Goal: Information Seeking & Learning: Understand process/instructions

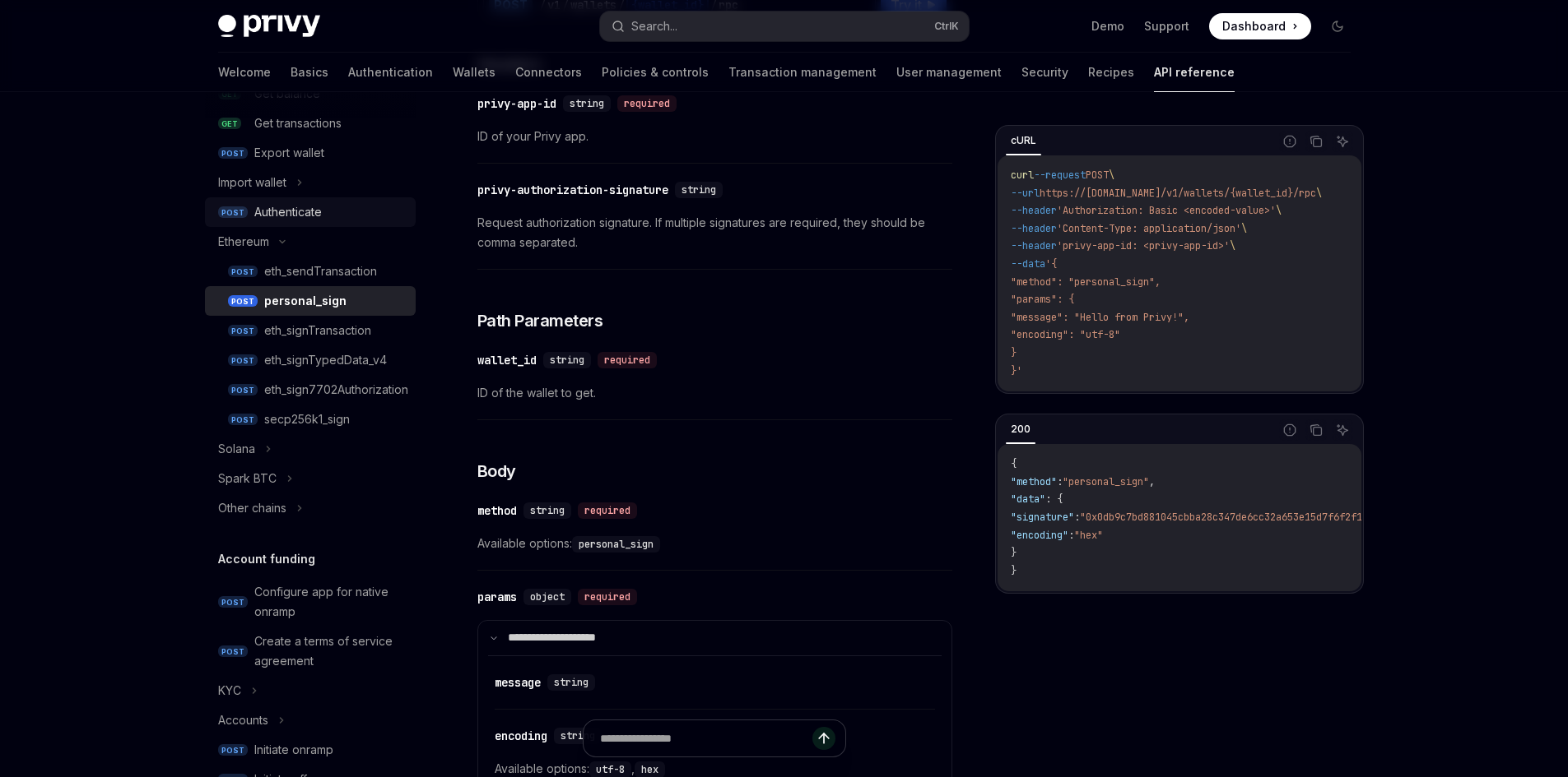
scroll to position [82, 0]
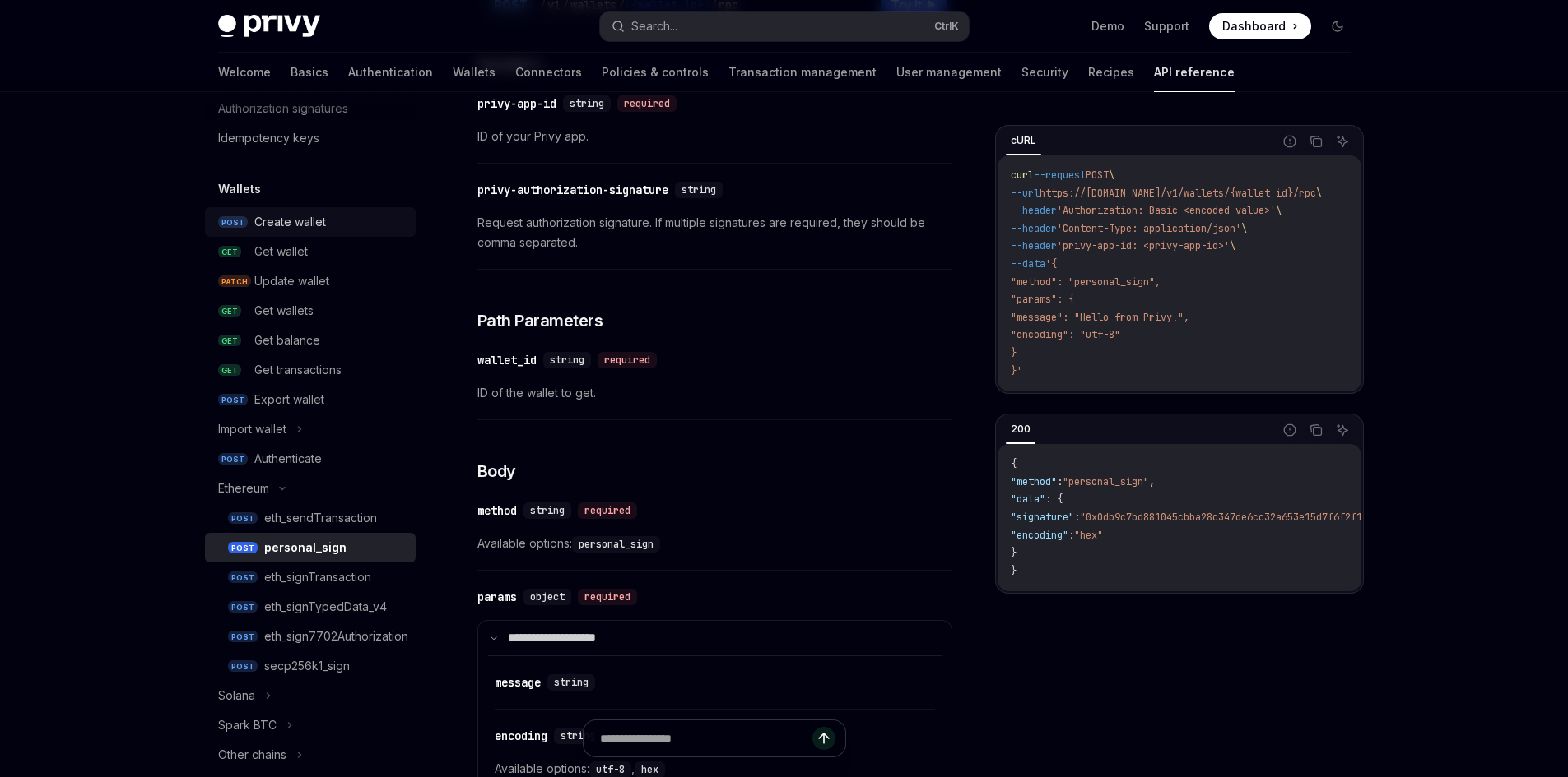
click at [298, 228] on div "Create wallet" at bounding box center [291, 221] width 72 height 20
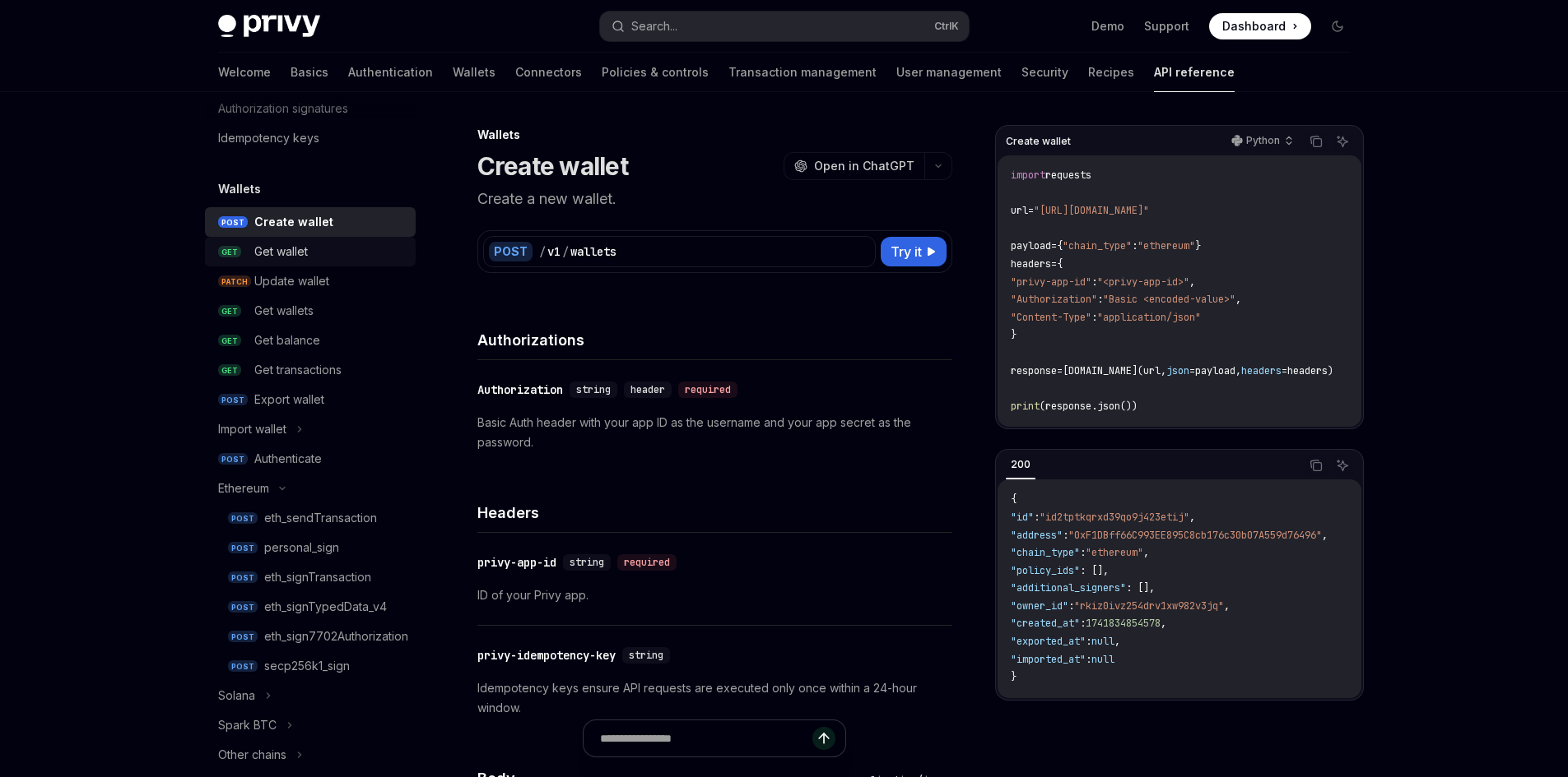
click at [303, 252] on div "Get wallet" at bounding box center [281, 251] width 53 height 20
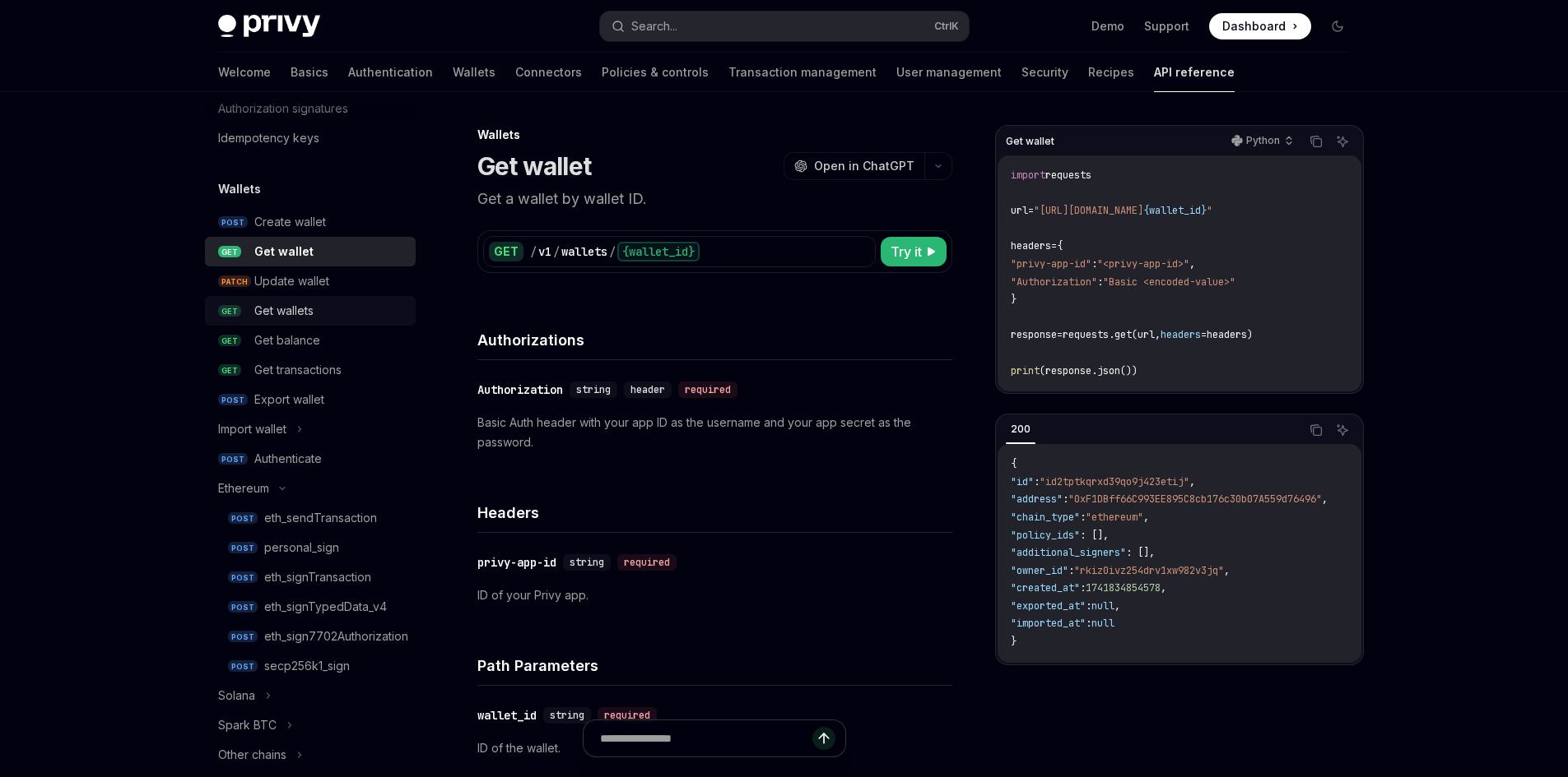
click at [323, 317] on div "Get wallets" at bounding box center [330, 310] width 151 height 20
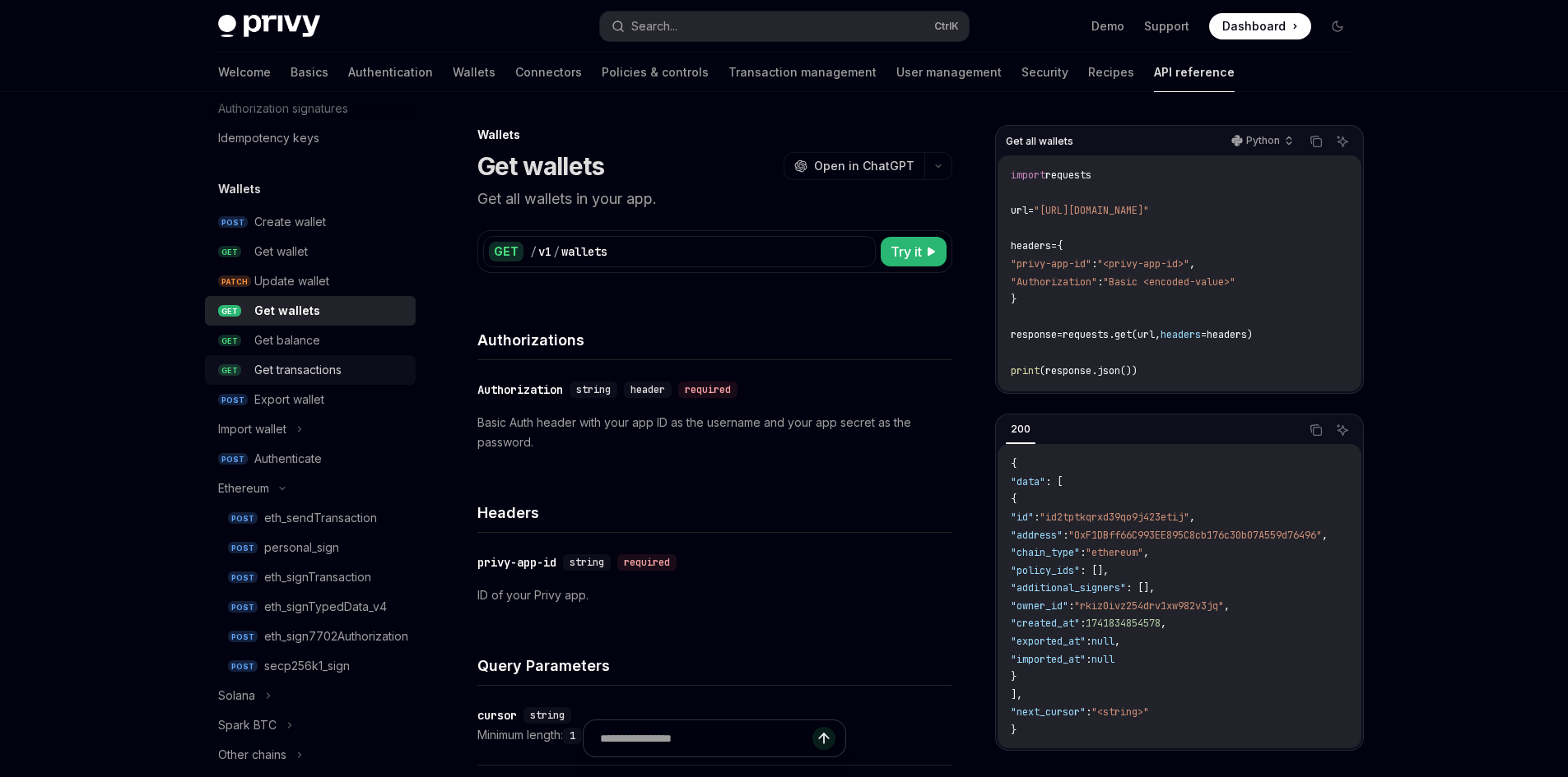
click at [298, 370] on div "Get transactions" at bounding box center [298, 370] width 87 height 20
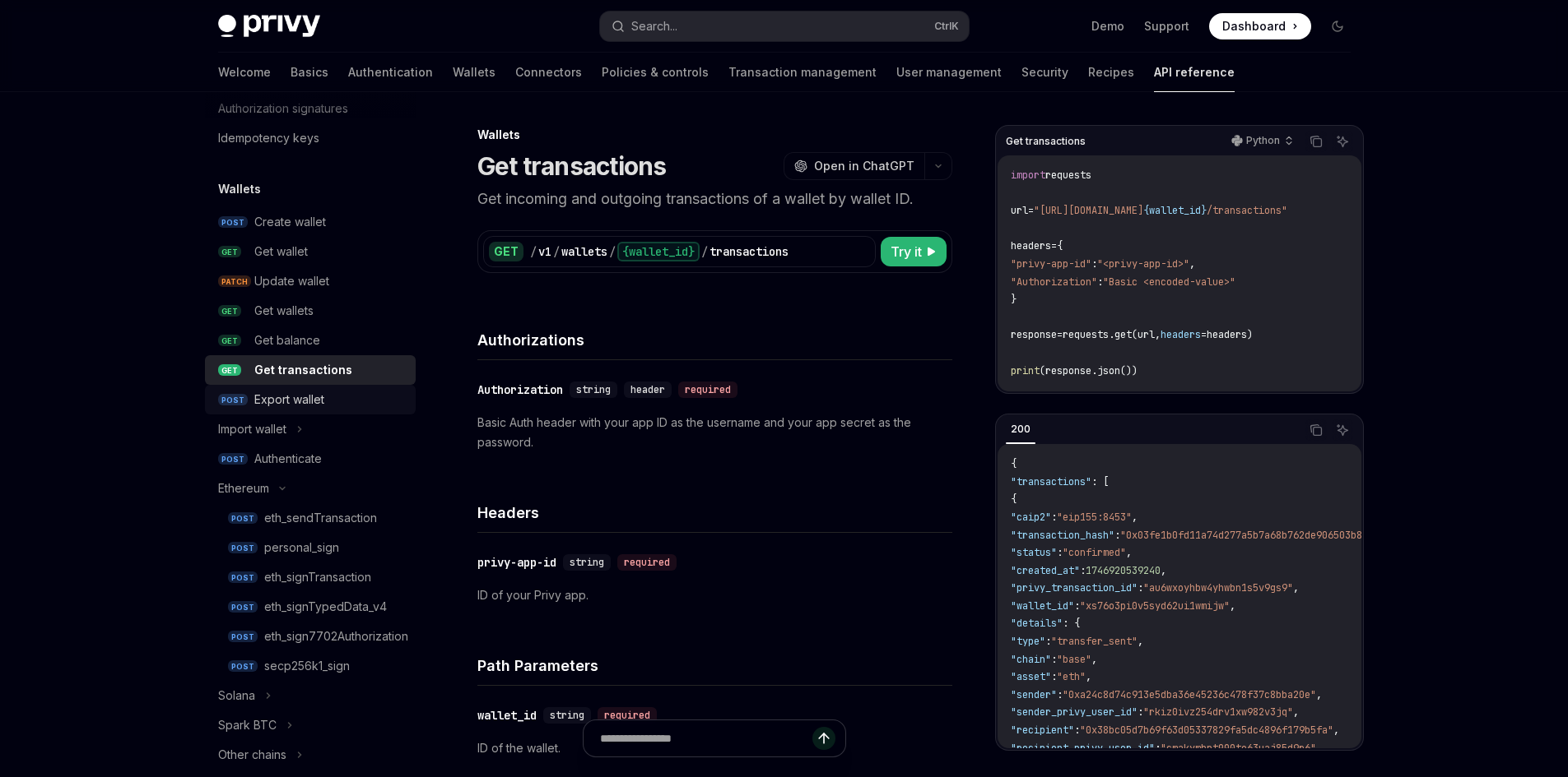
click at [301, 389] on link "POST Export wallet" at bounding box center [310, 399] width 210 height 29
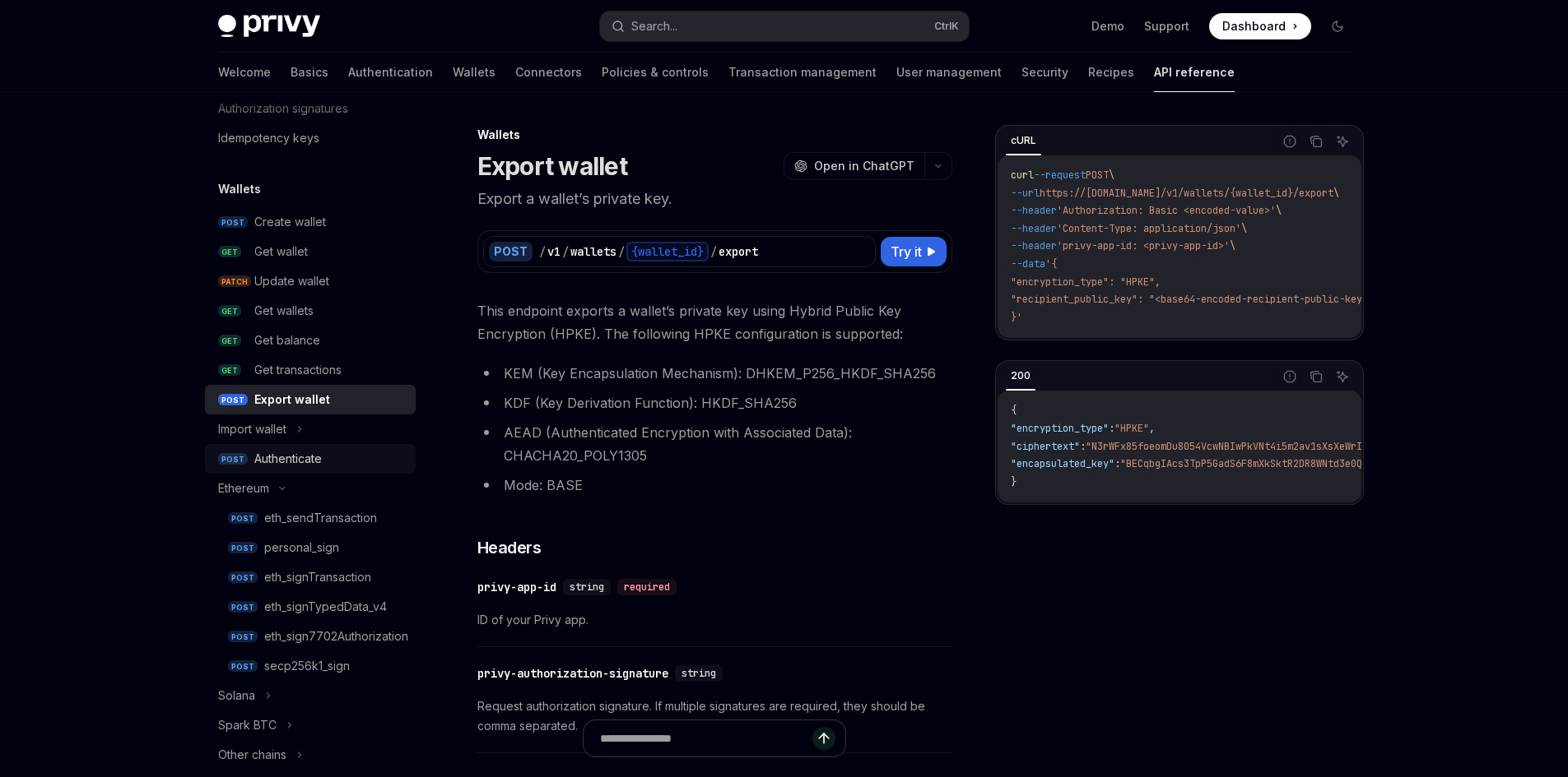
click at [317, 460] on div "Authenticate" at bounding box center [288, 458] width 67 height 20
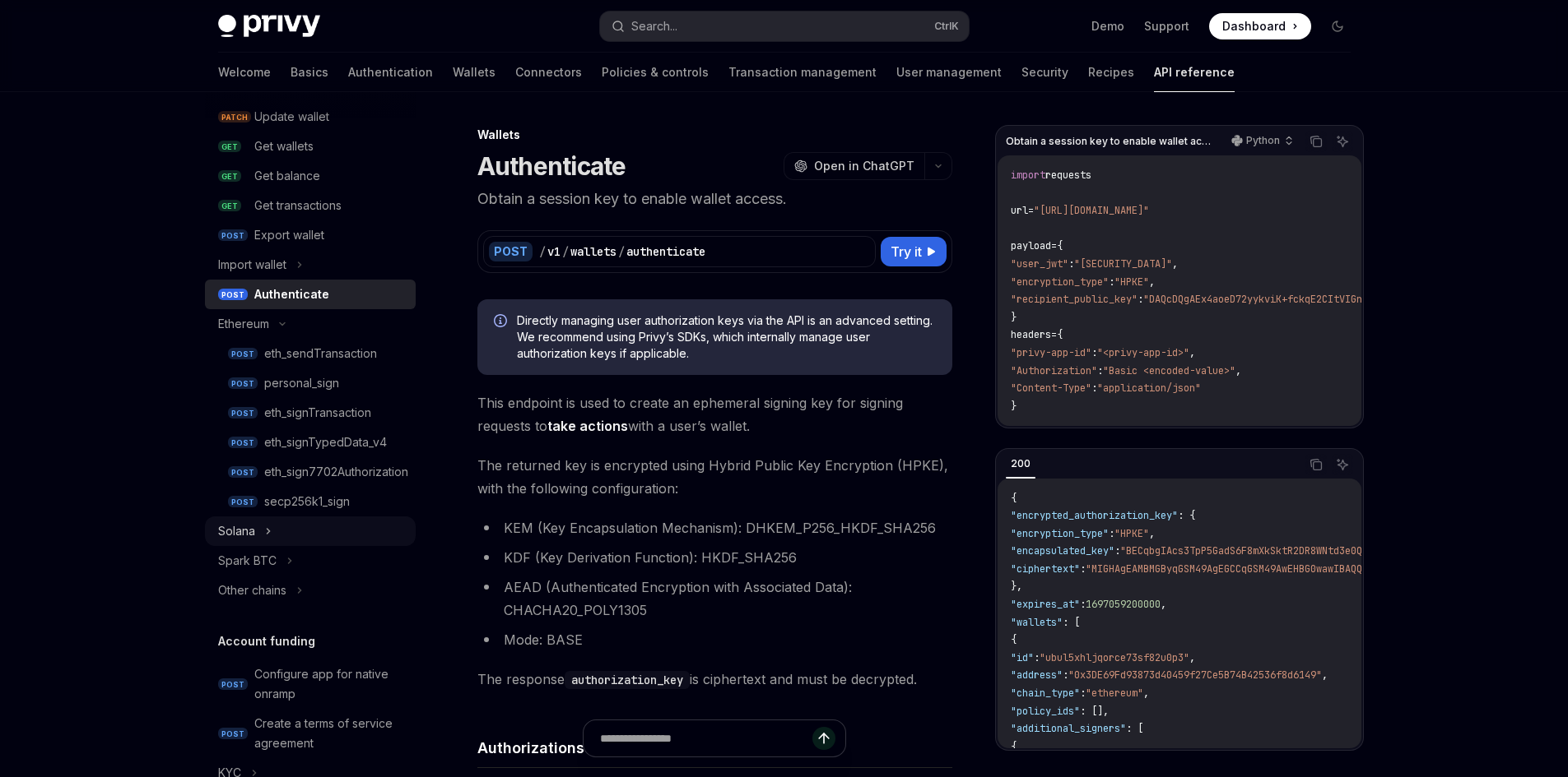
scroll to position [329, 0]
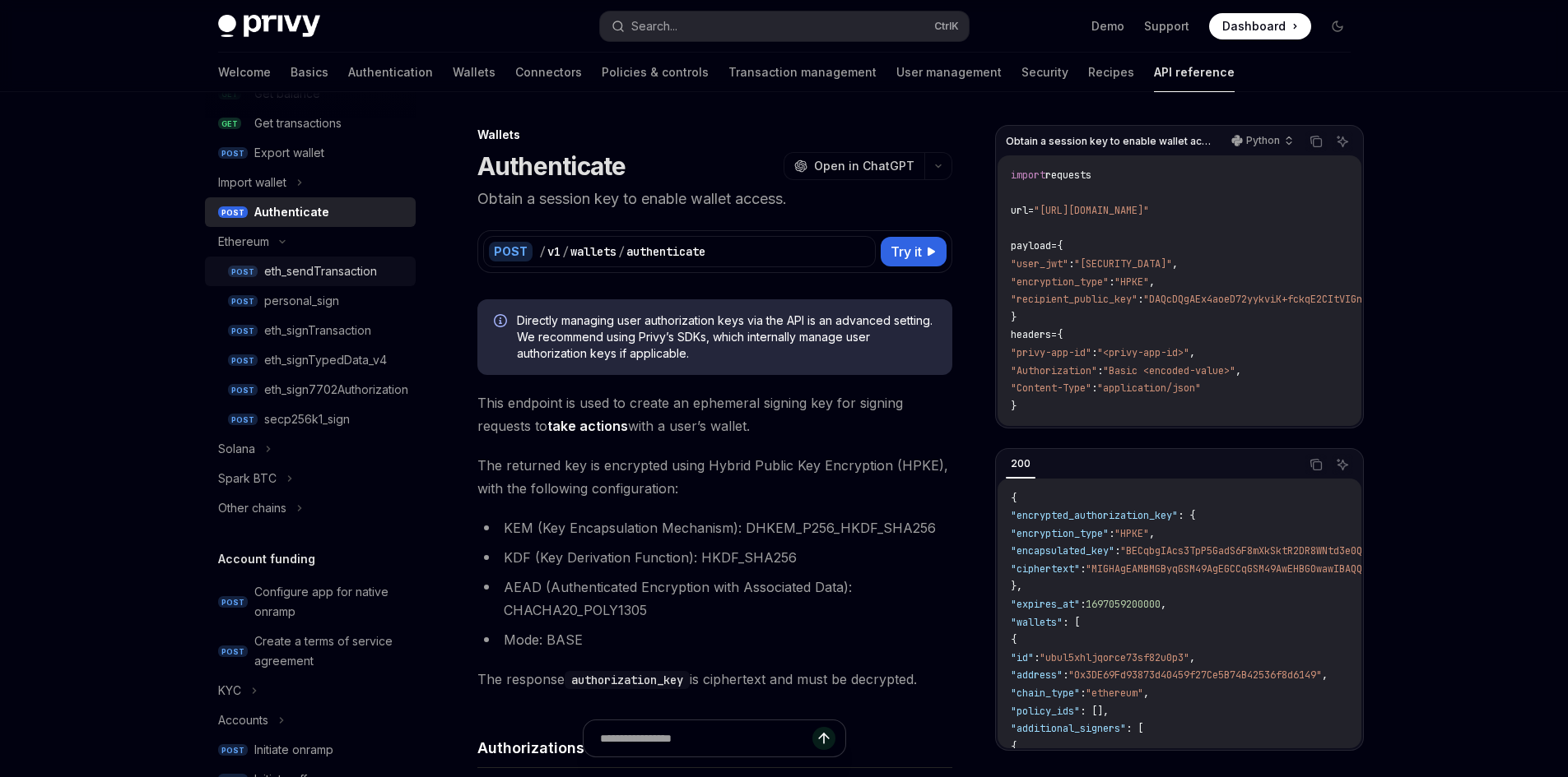
click at [332, 257] on link "POST eth_sendTransaction" at bounding box center [310, 271] width 210 height 29
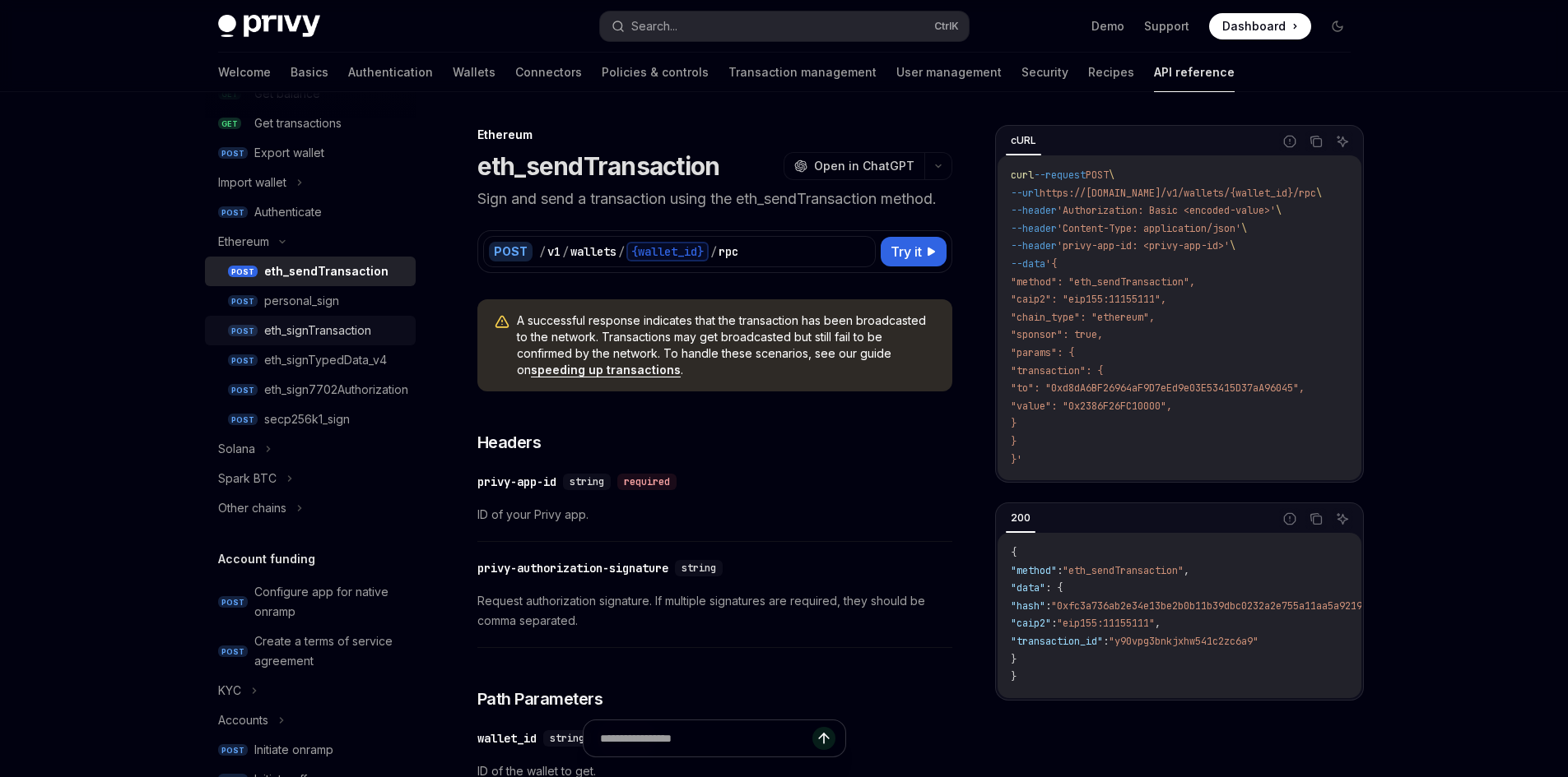
click at [349, 324] on div "eth_signTransaction" at bounding box center [317, 330] width 107 height 20
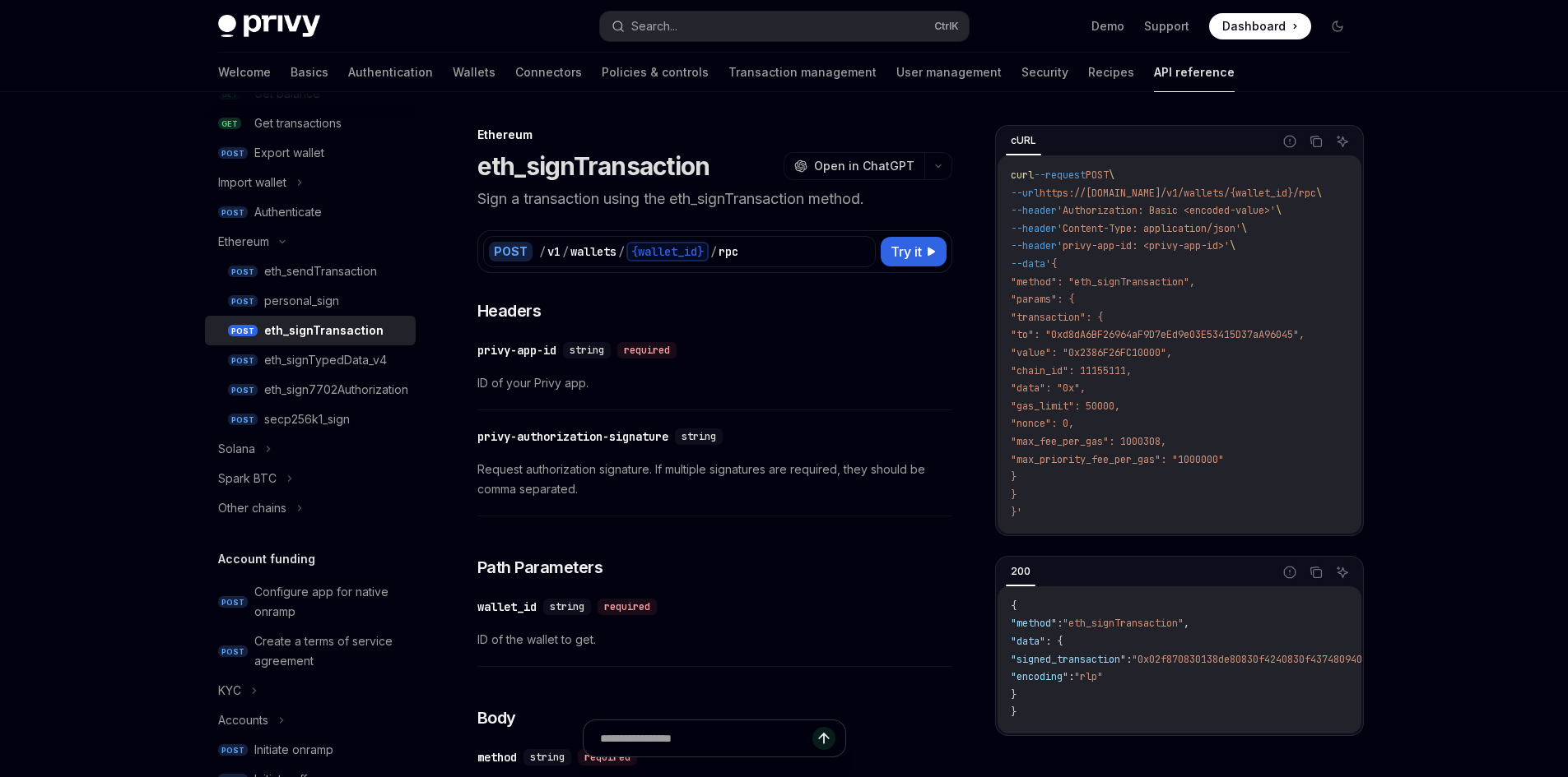
click at [347, 344] on link "POST eth_signTransaction" at bounding box center [310, 330] width 210 height 29
click at [347, 351] on div "eth_signTypedData_v4" at bounding box center [325, 360] width 122 height 20
type textarea "*"
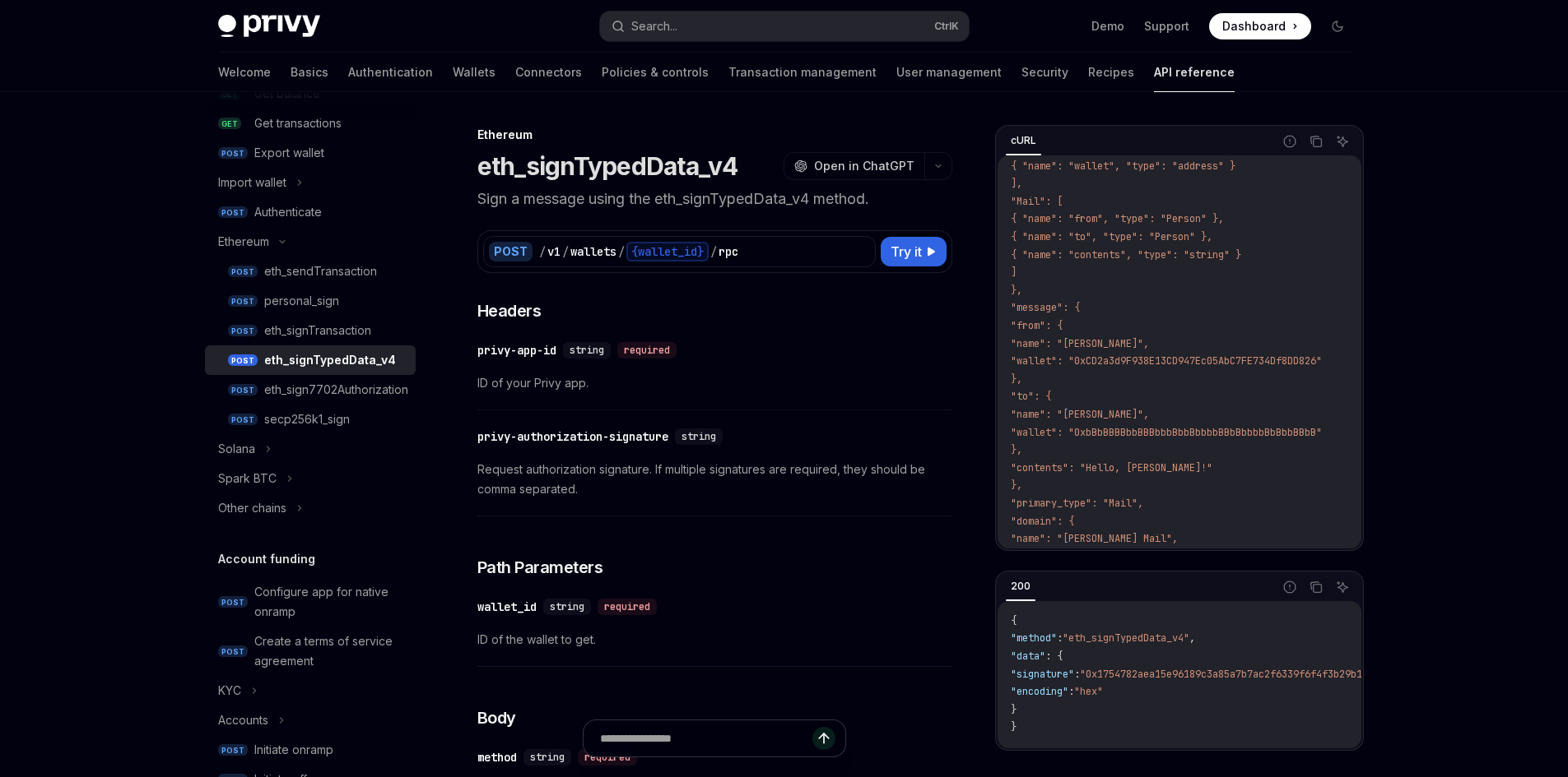
scroll to position [467, 0]
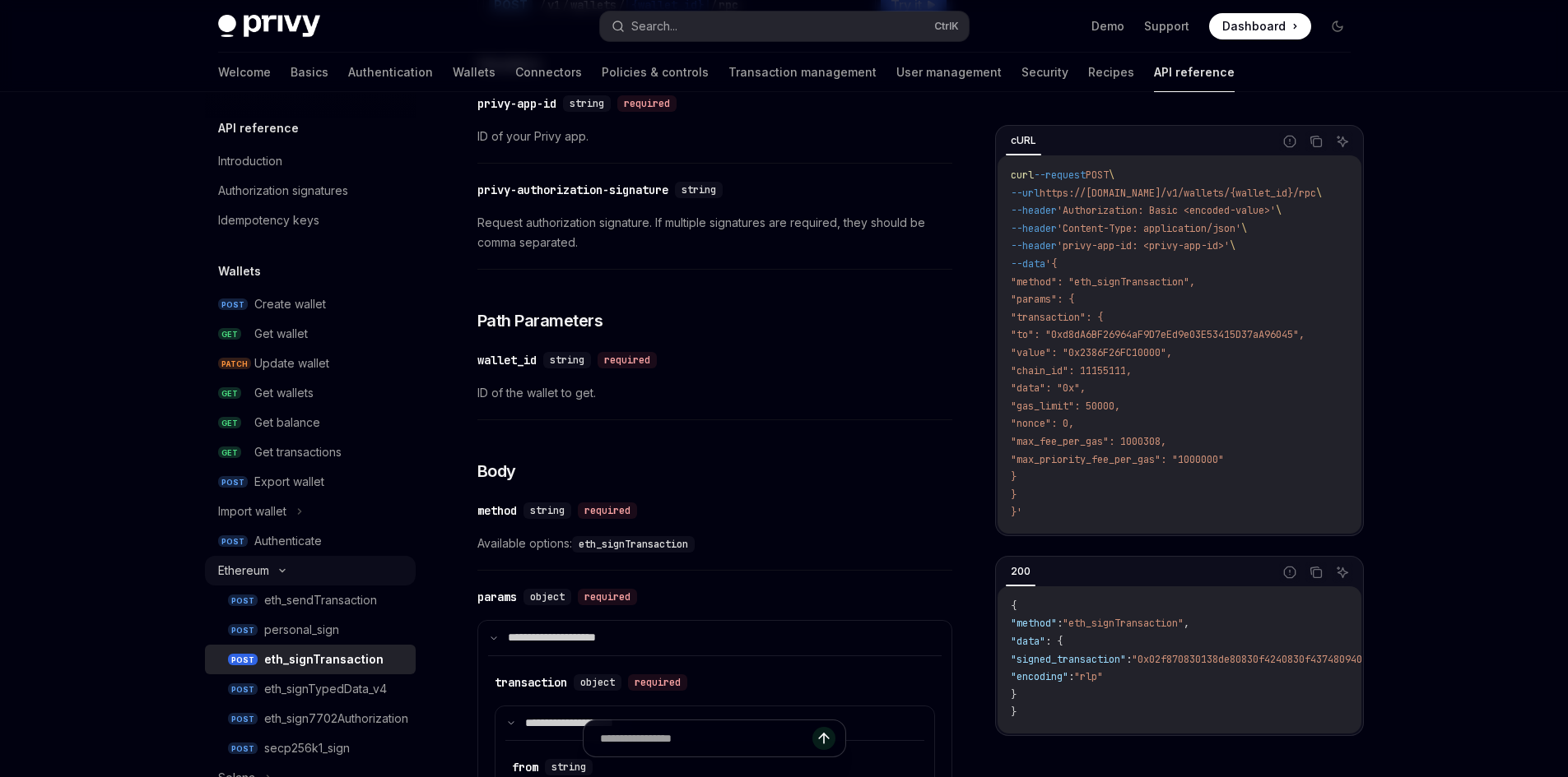
scroll to position [165, 0]
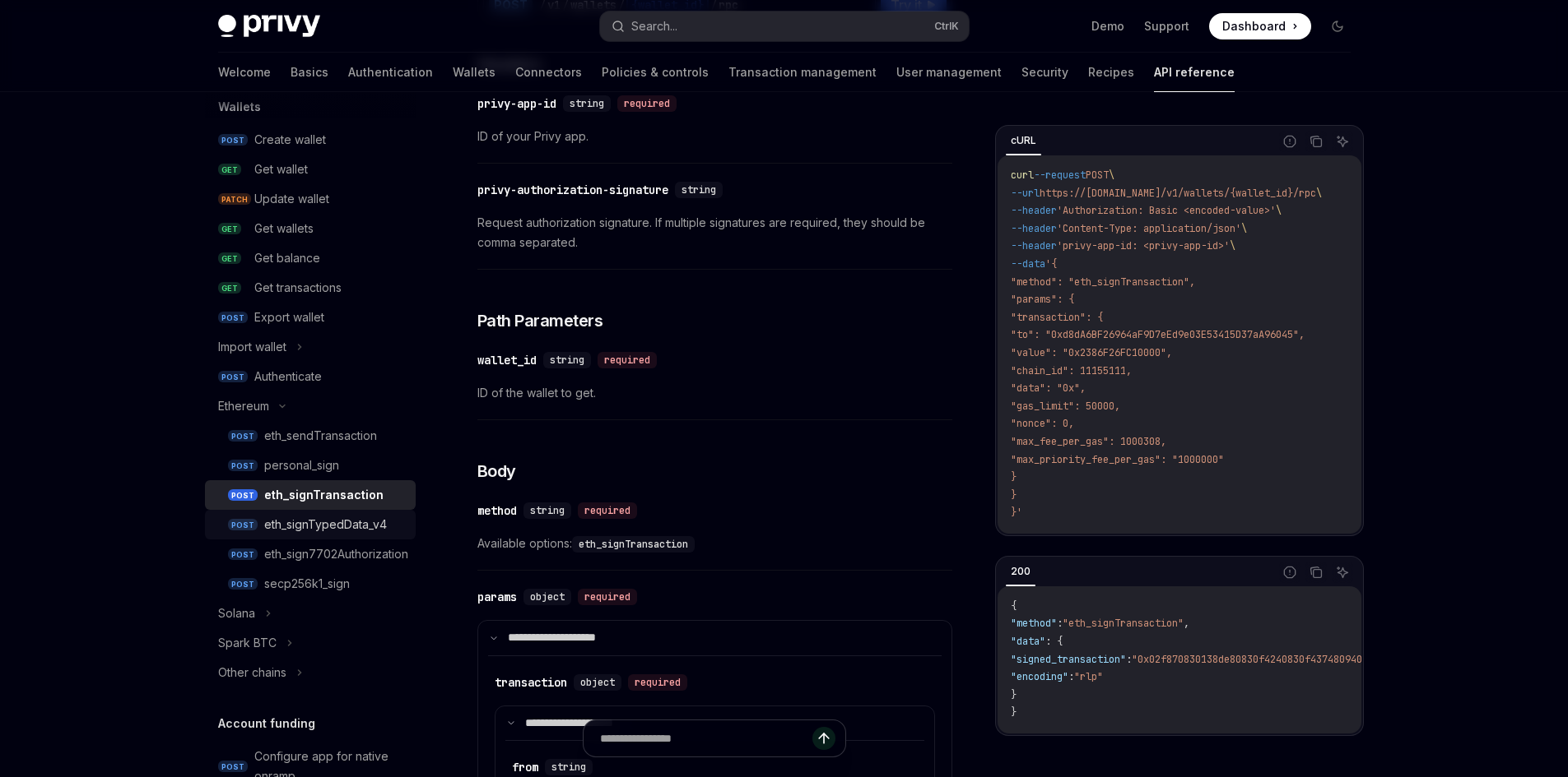
click at [365, 520] on div "eth_signTypedData_v4" at bounding box center [325, 524] width 122 height 20
click at [375, 531] on div "eth_signTypedData_v4" at bounding box center [325, 524] width 122 height 20
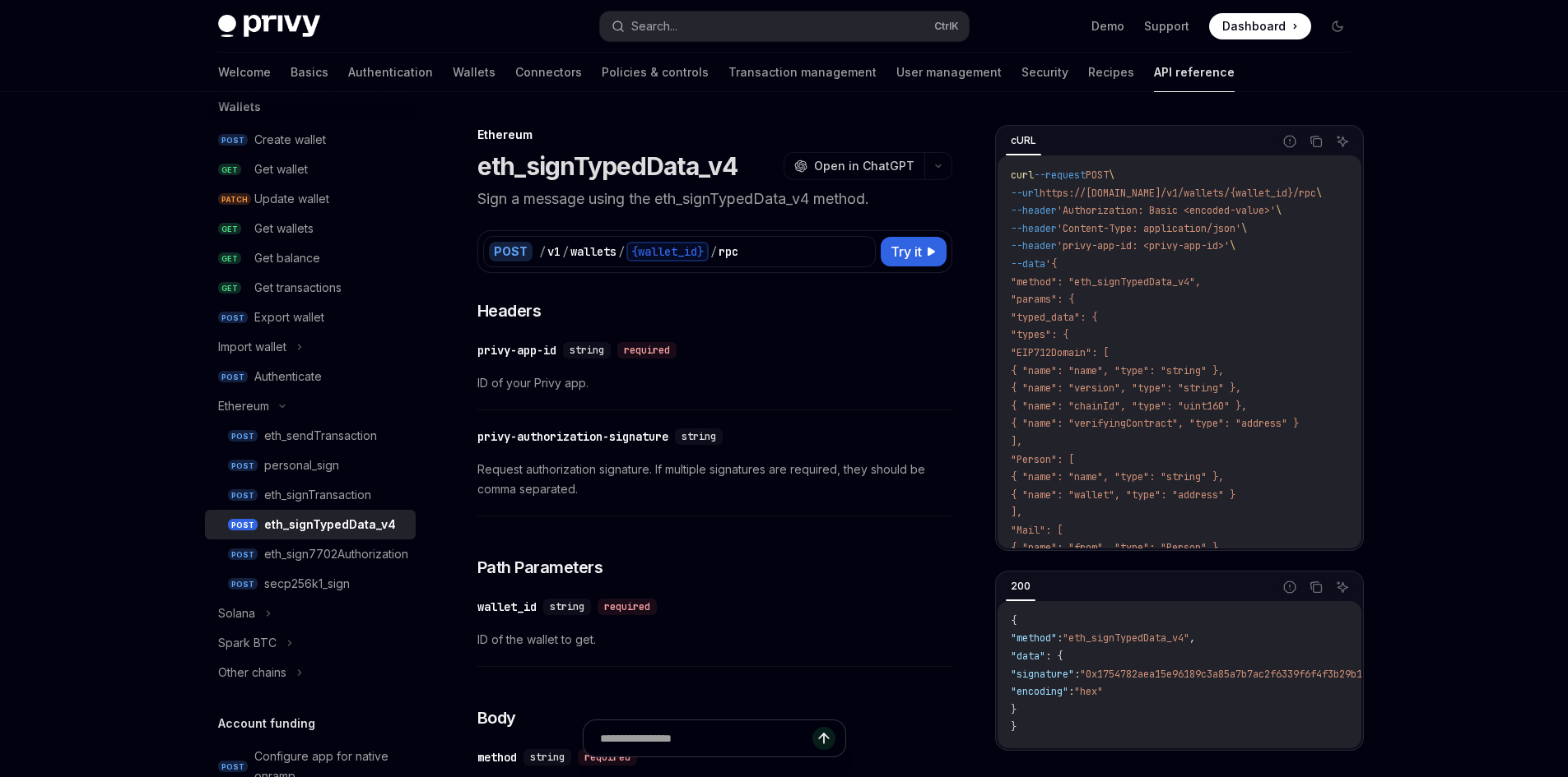
click at [376, 529] on div "eth_signTypedData_v4" at bounding box center [330, 524] width 132 height 20
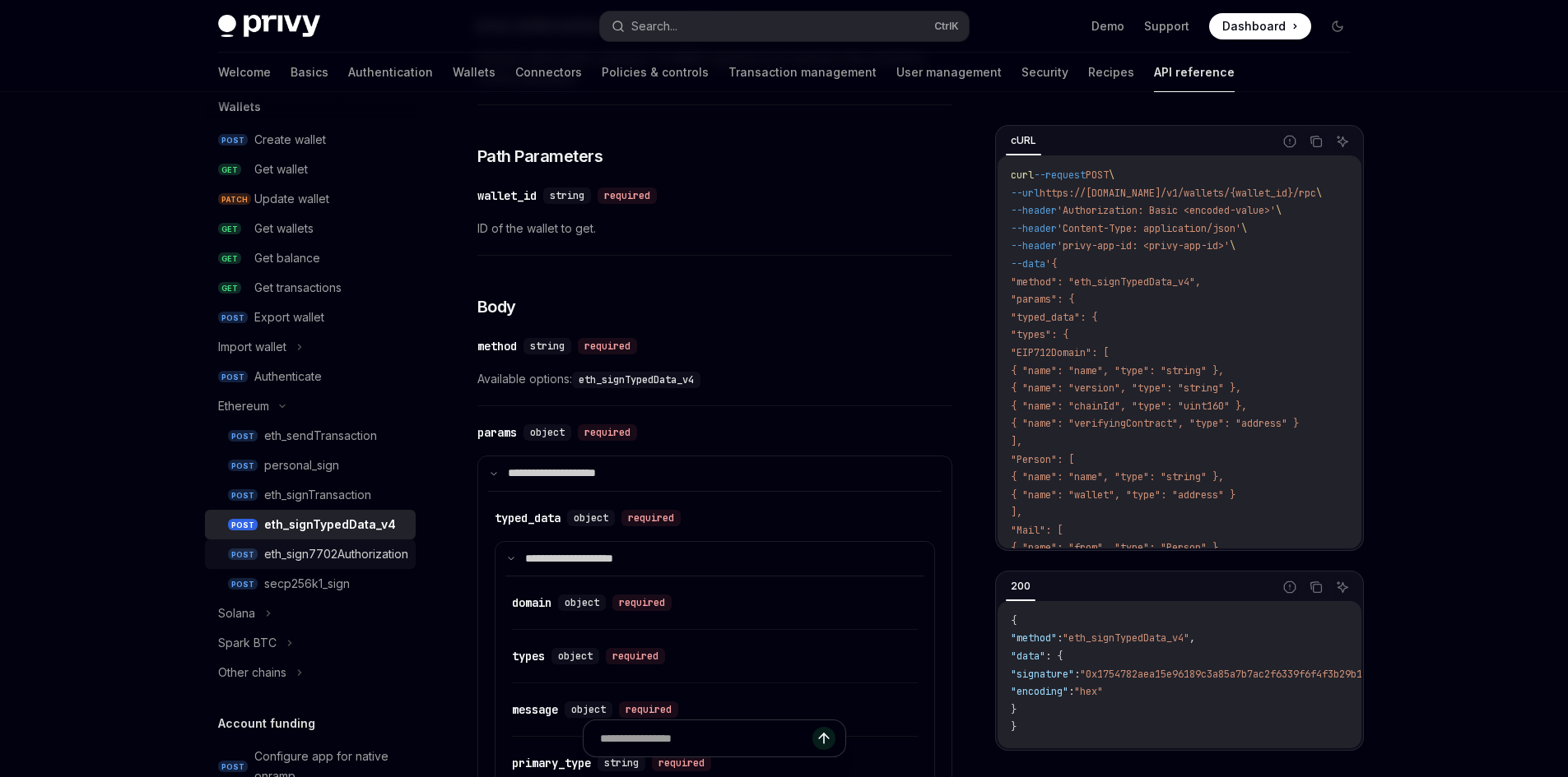
click at [328, 556] on div "eth_sign7702Authorization" at bounding box center [336, 554] width 144 height 20
click at [355, 550] on div "eth_sign7702Authorization" at bounding box center [336, 554] width 144 height 20
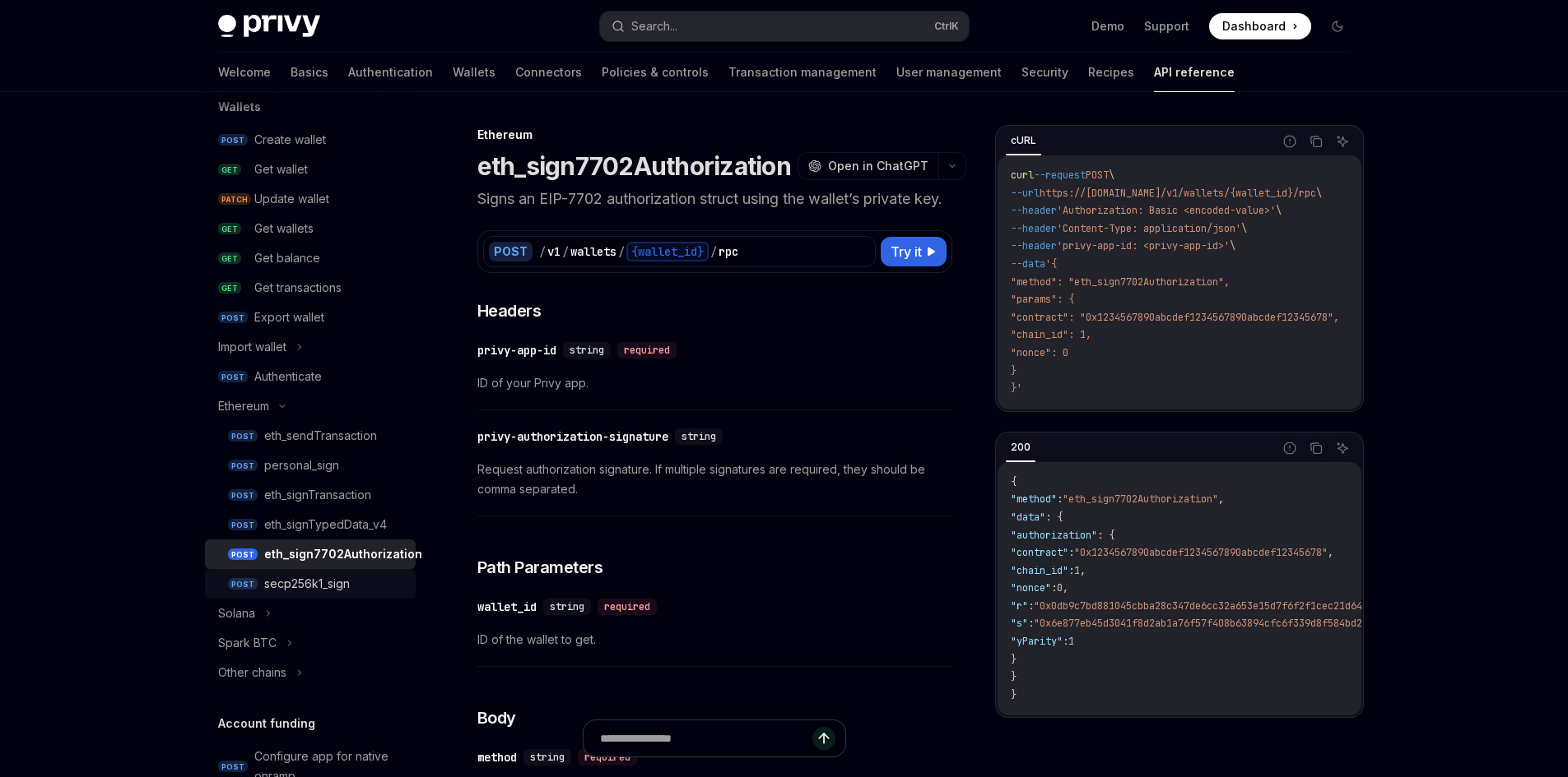
click at [342, 579] on div "secp256k1_sign" at bounding box center [307, 584] width 85 height 20
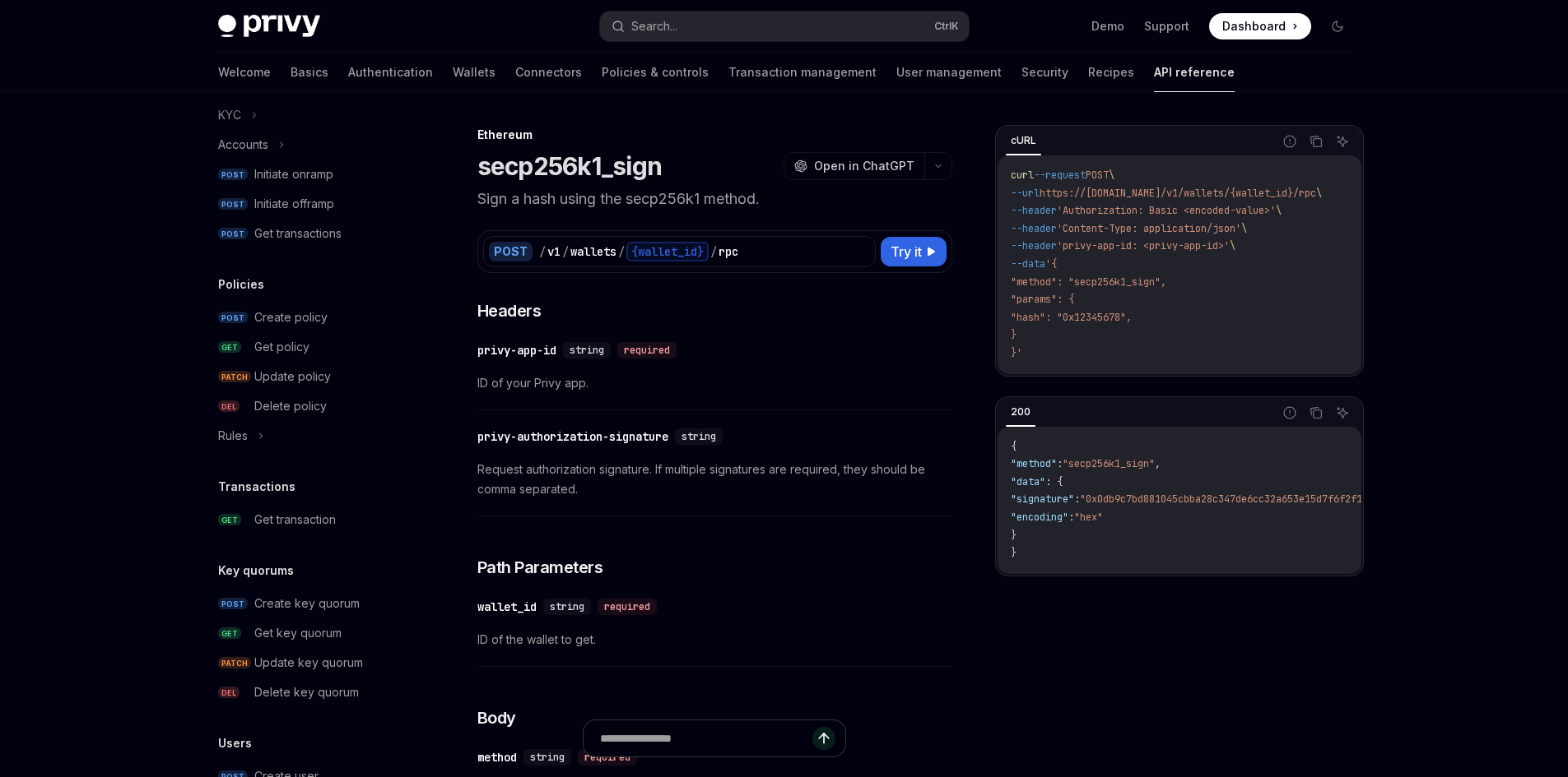
scroll to position [1069, 0]
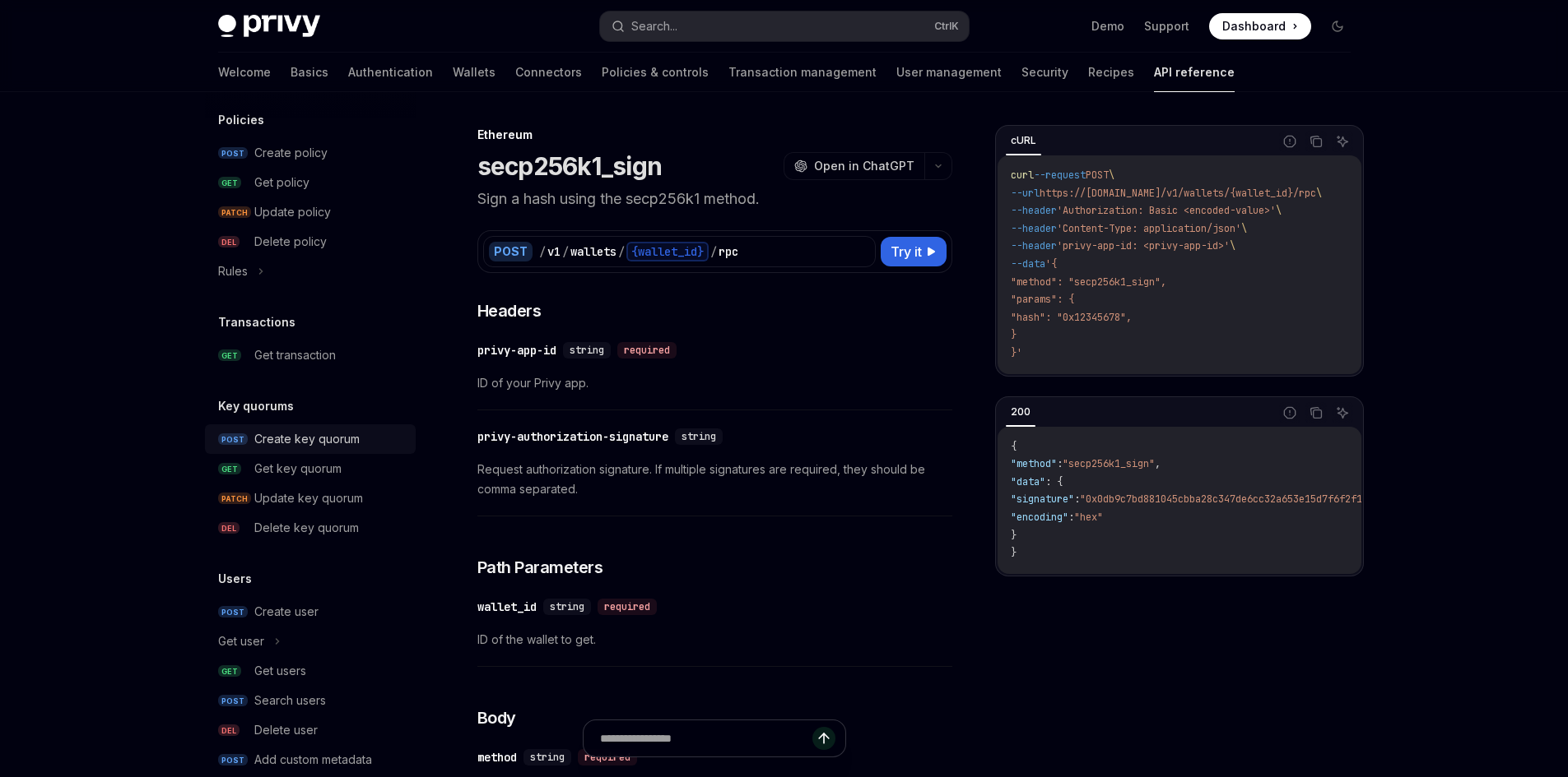
click at [343, 437] on div "Create key quorum" at bounding box center [307, 439] width 105 height 20
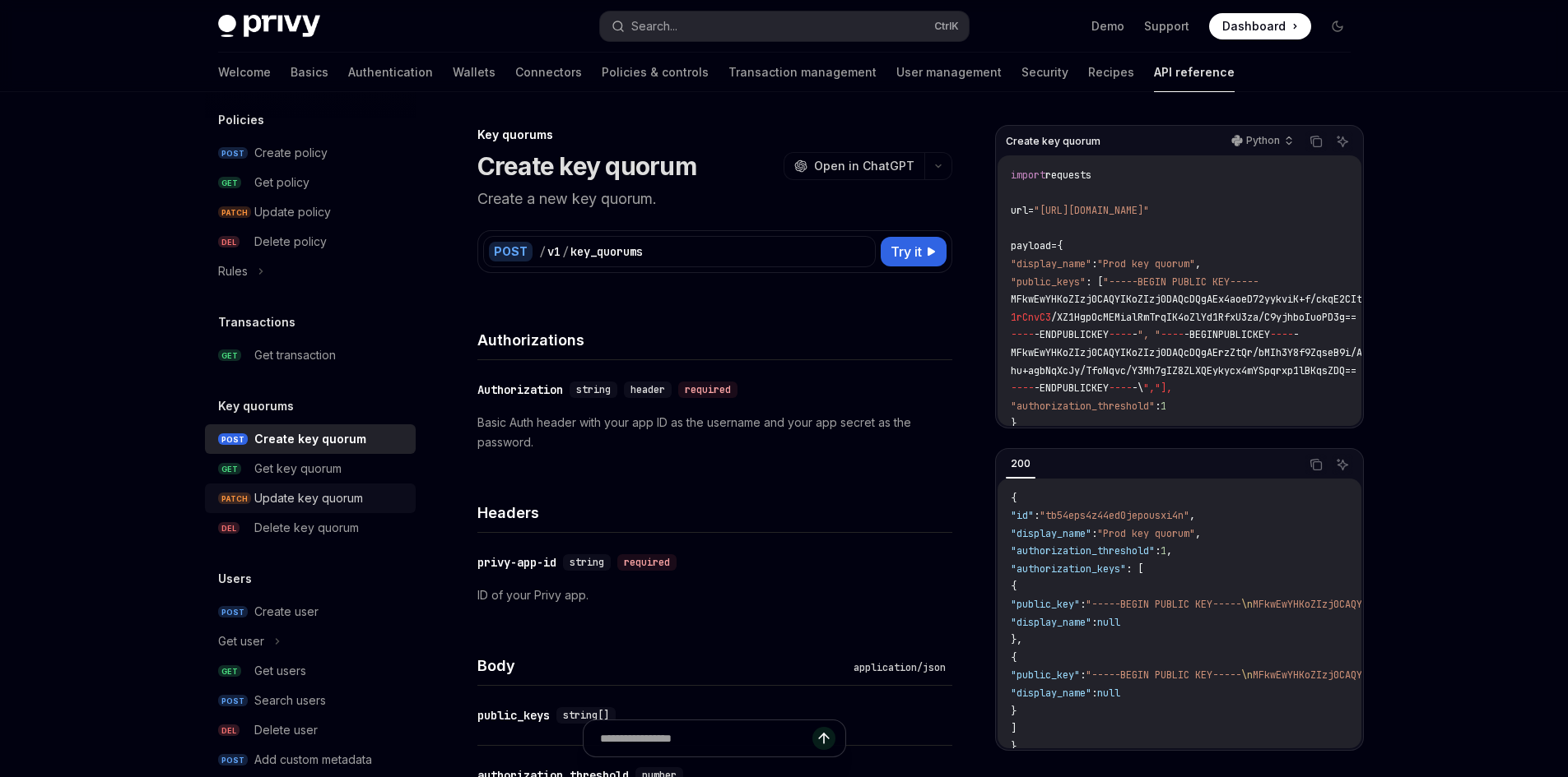
scroll to position [1129, 0]
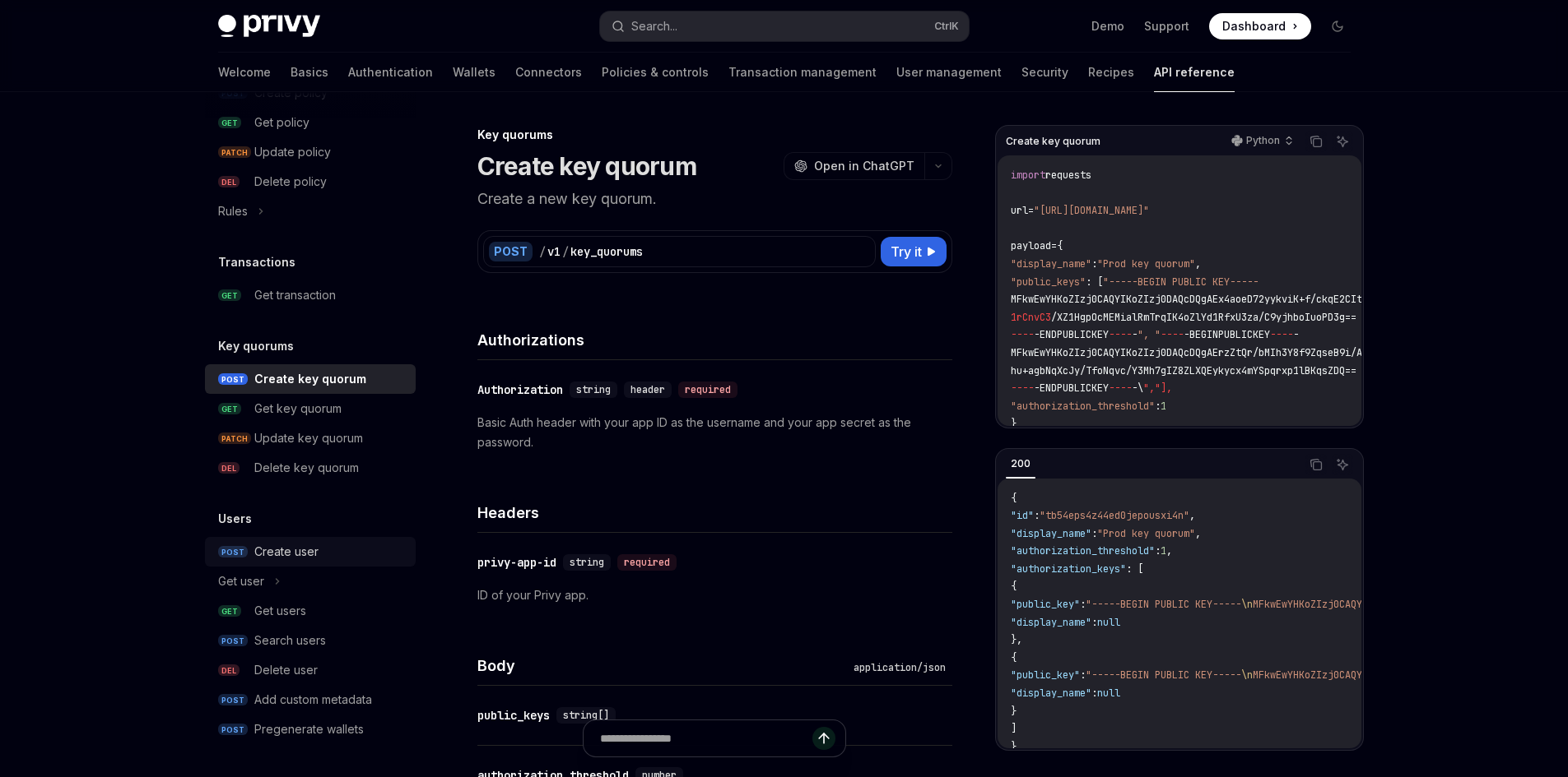
click at [317, 547] on div "Create user" at bounding box center [330, 552] width 151 height 20
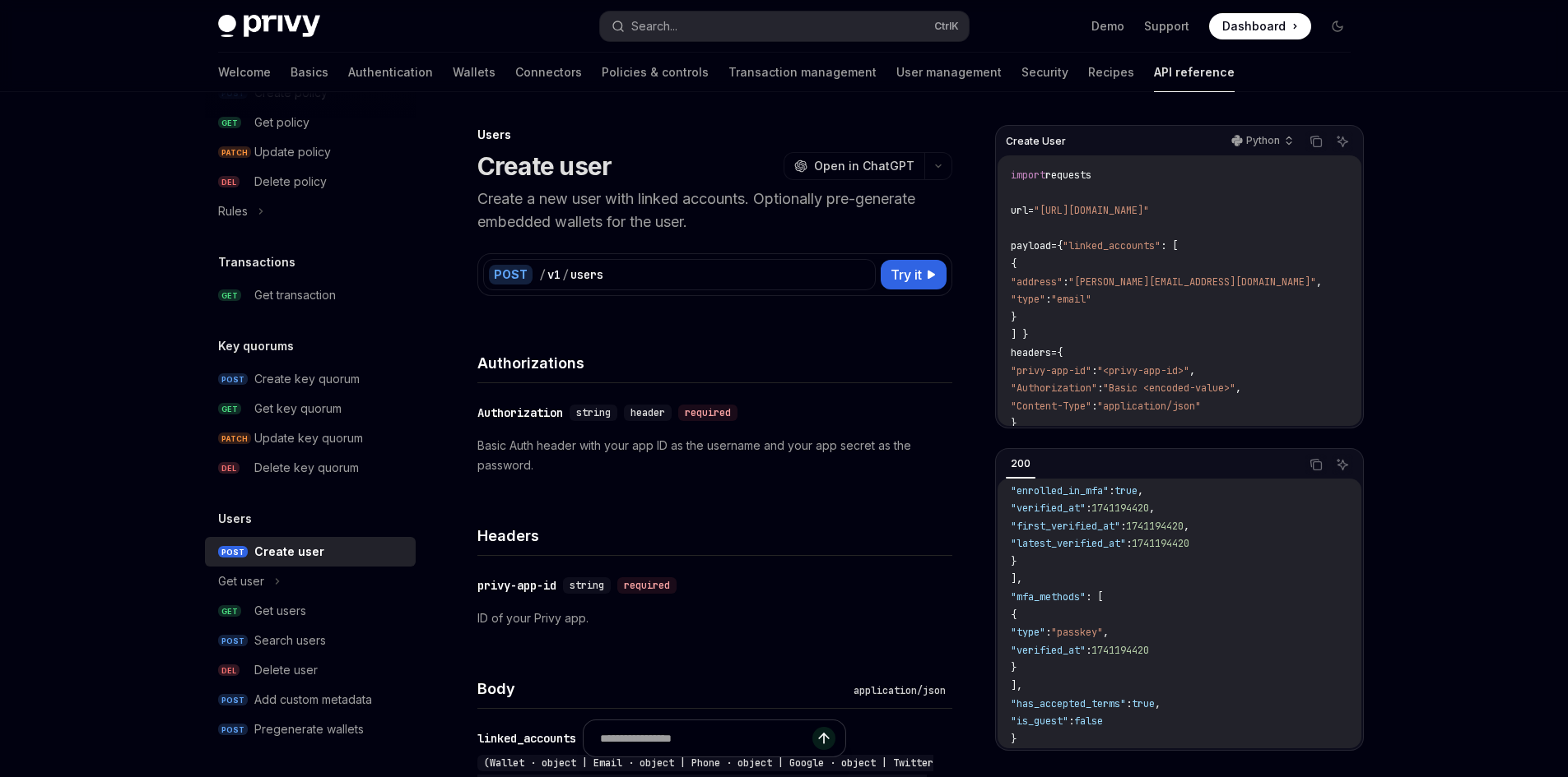
scroll to position [500, 0]
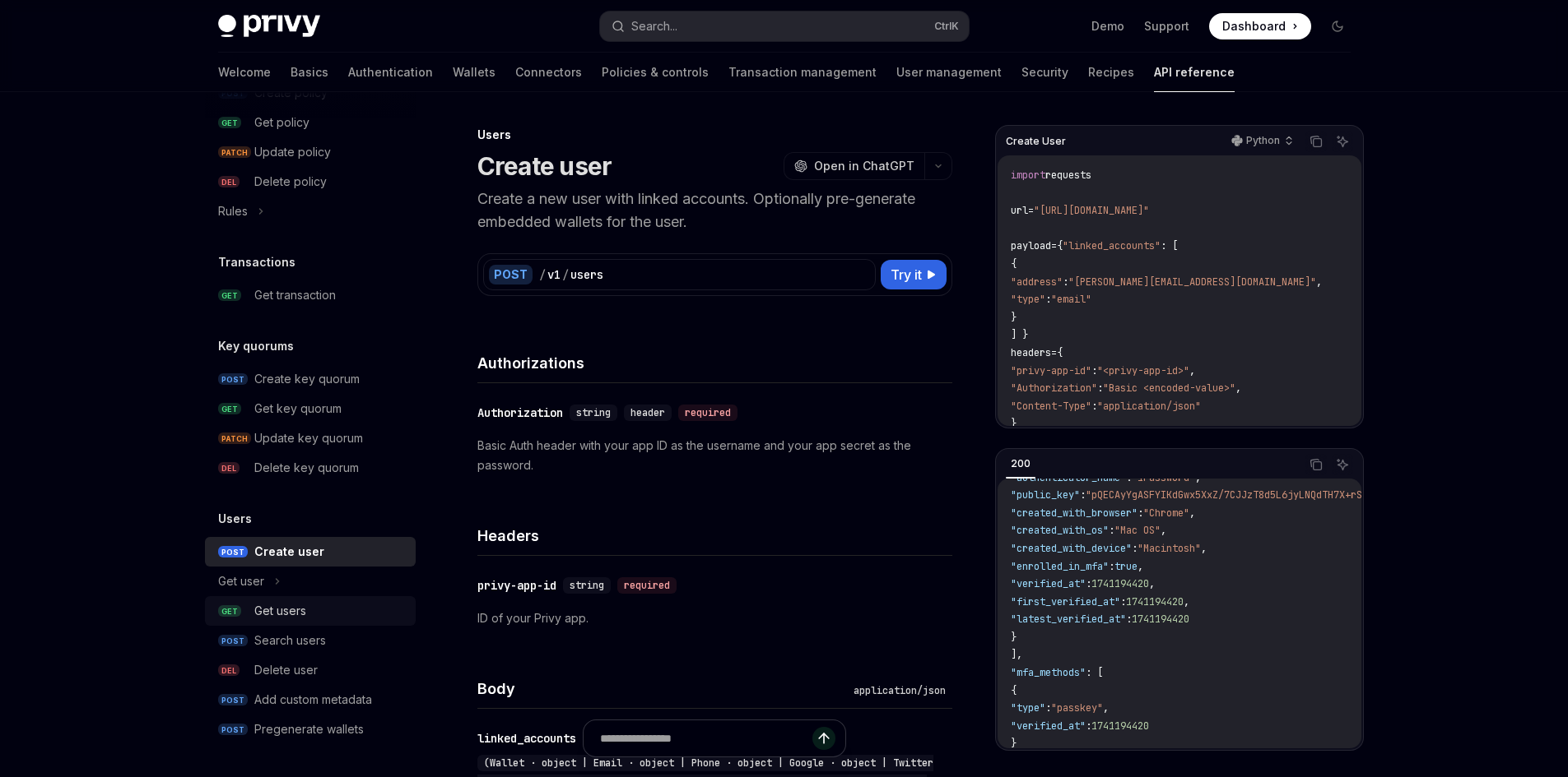
click at [336, 624] on link "GET Get users" at bounding box center [310, 610] width 210 height 29
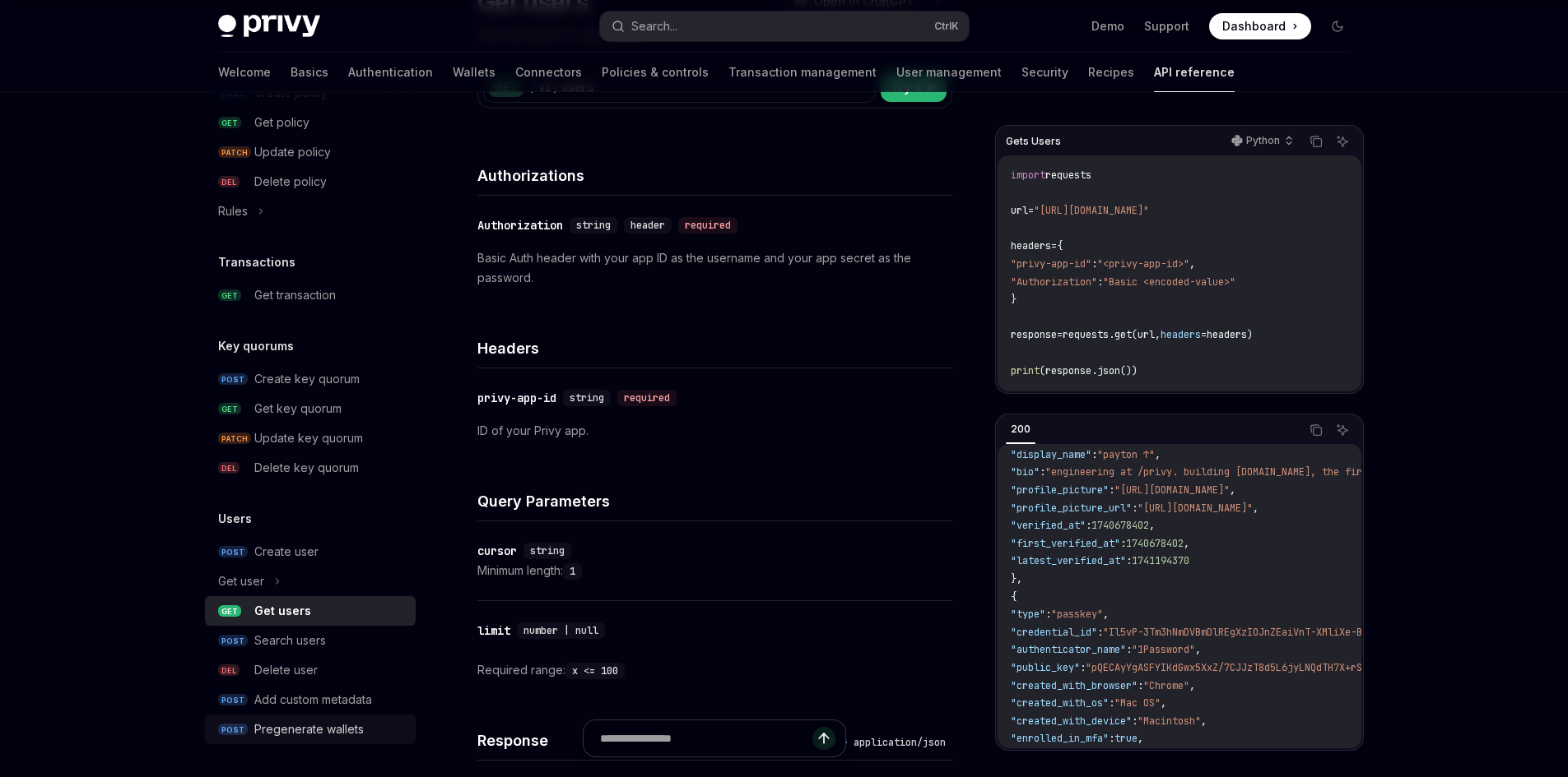
scroll to position [247, 0]
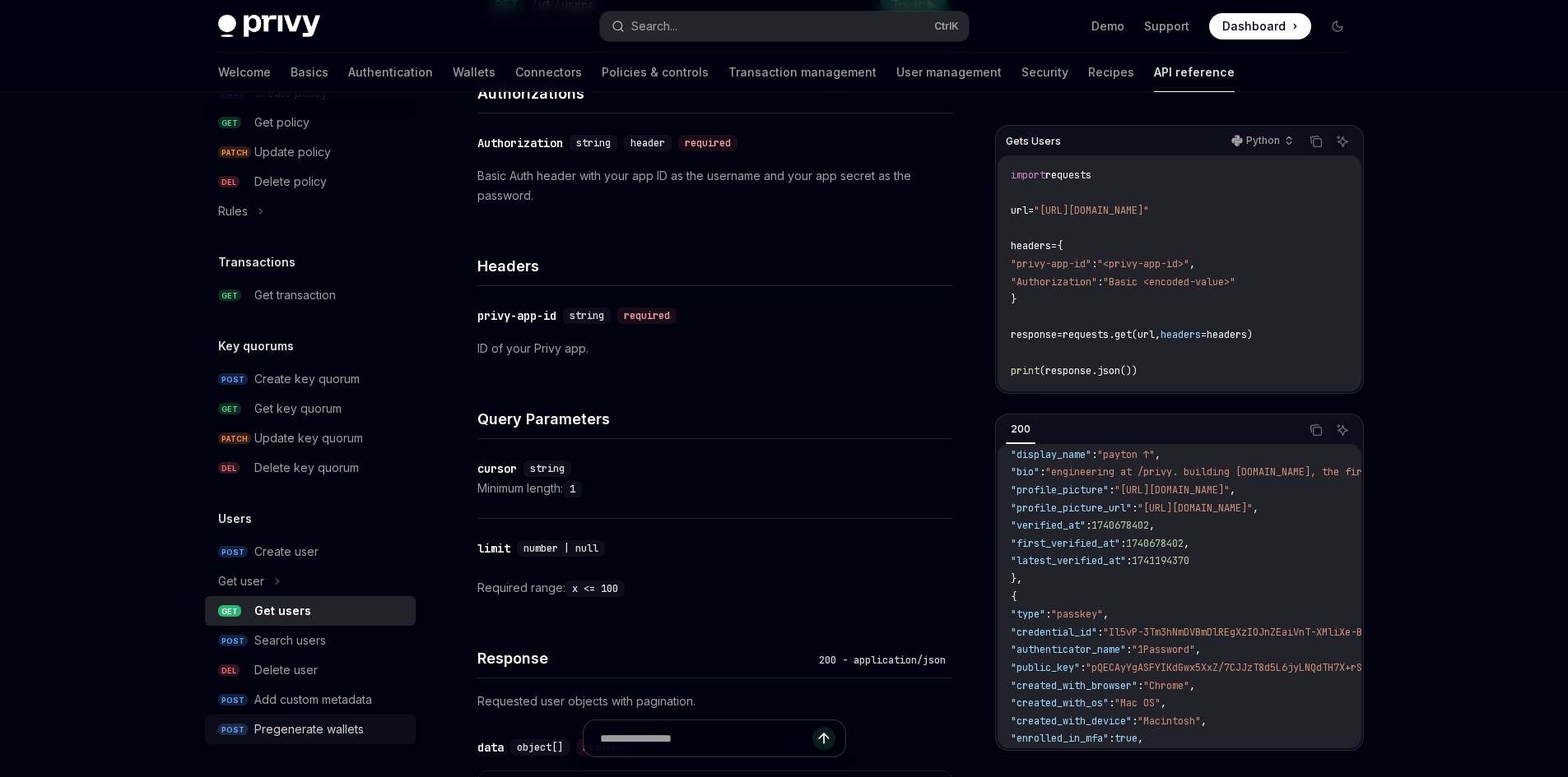
click at [347, 727] on div "Pregenerate wallets" at bounding box center [310, 729] width 110 height 20
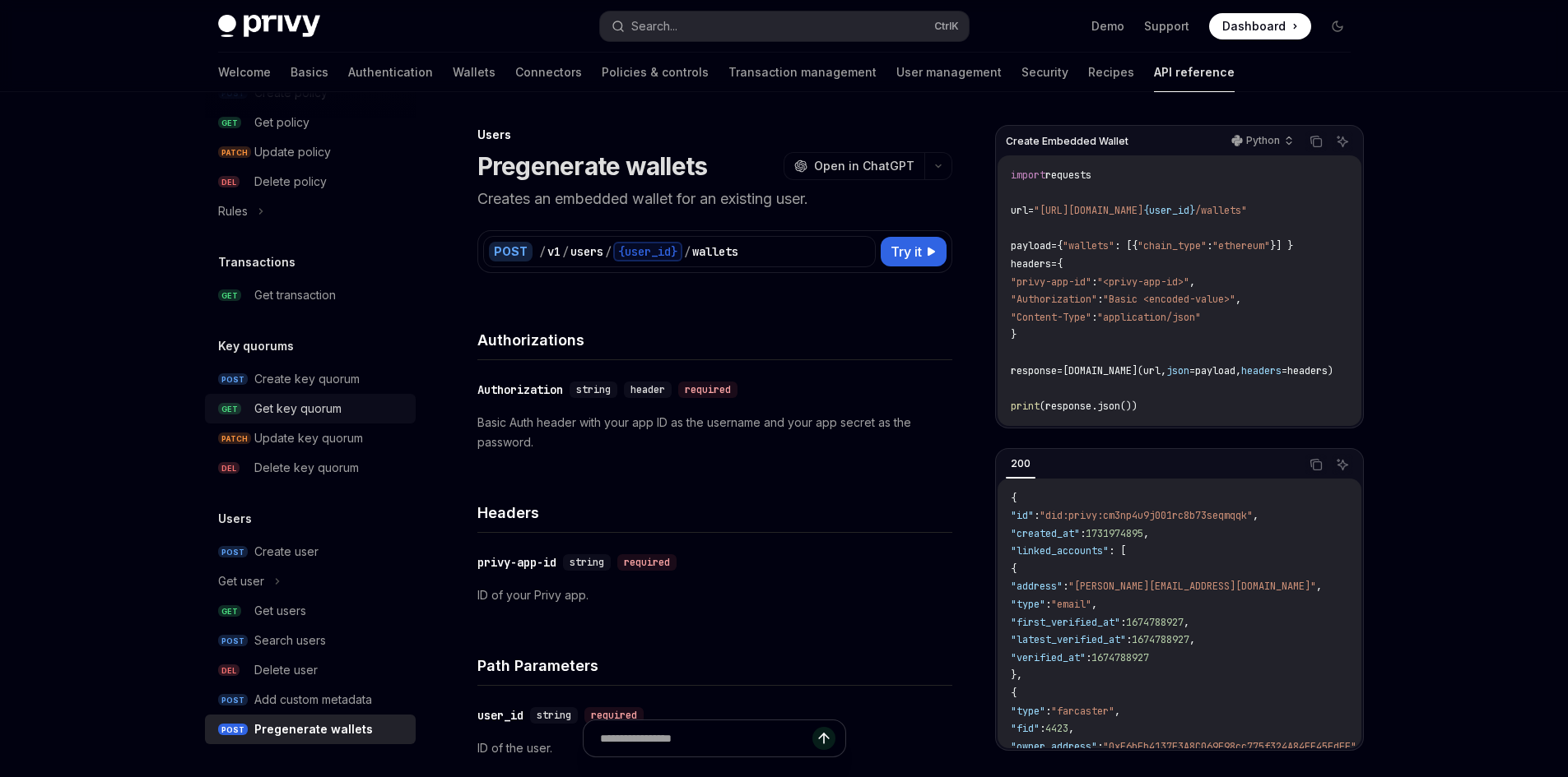
click at [301, 410] on div "Get key quorum" at bounding box center [298, 408] width 87 height 20
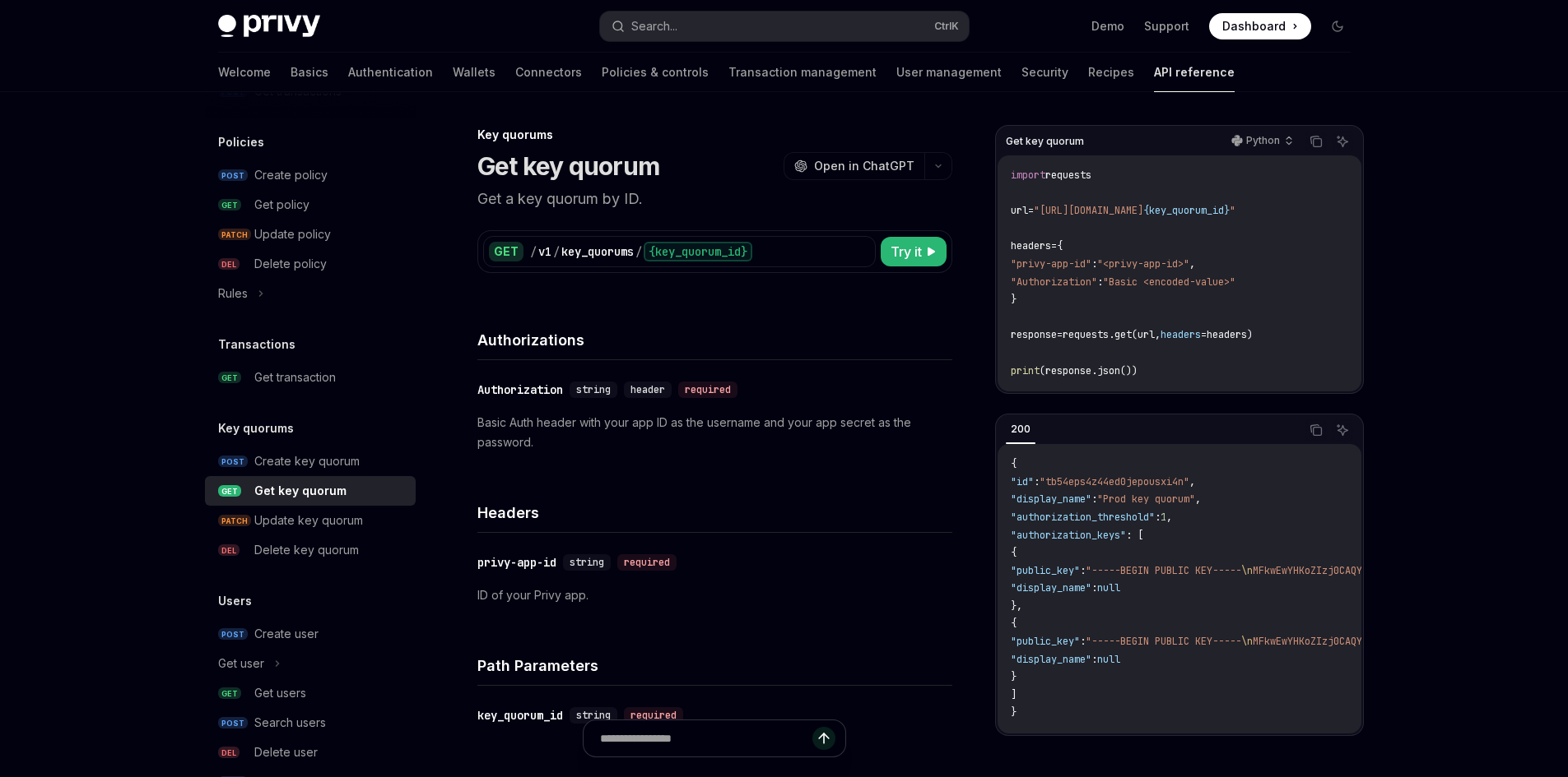
scroll to position [964, 0]
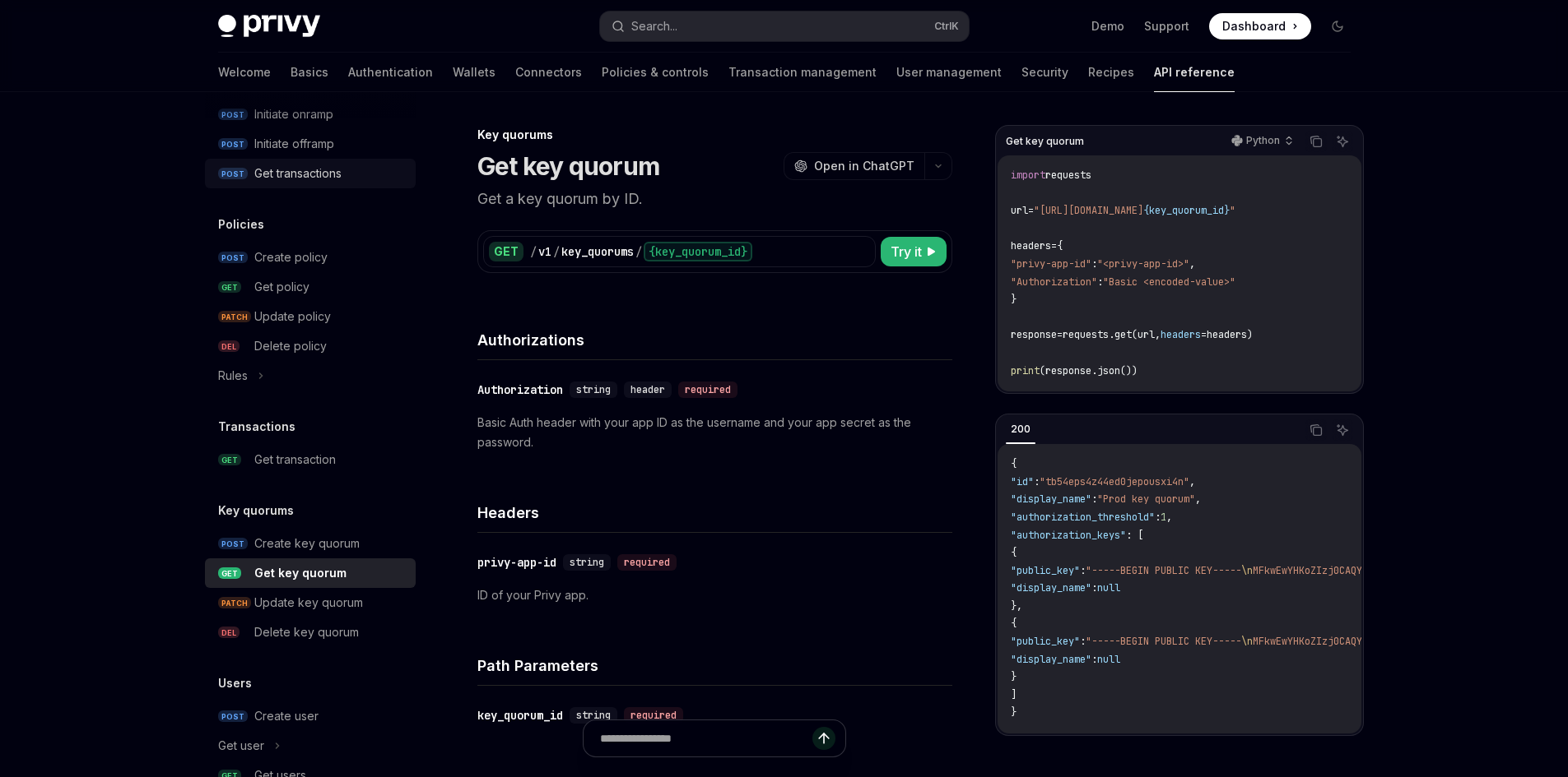
click at [298, 184] on link "POST Get transactions" at bounding box center [310, 173] width 210 height 29
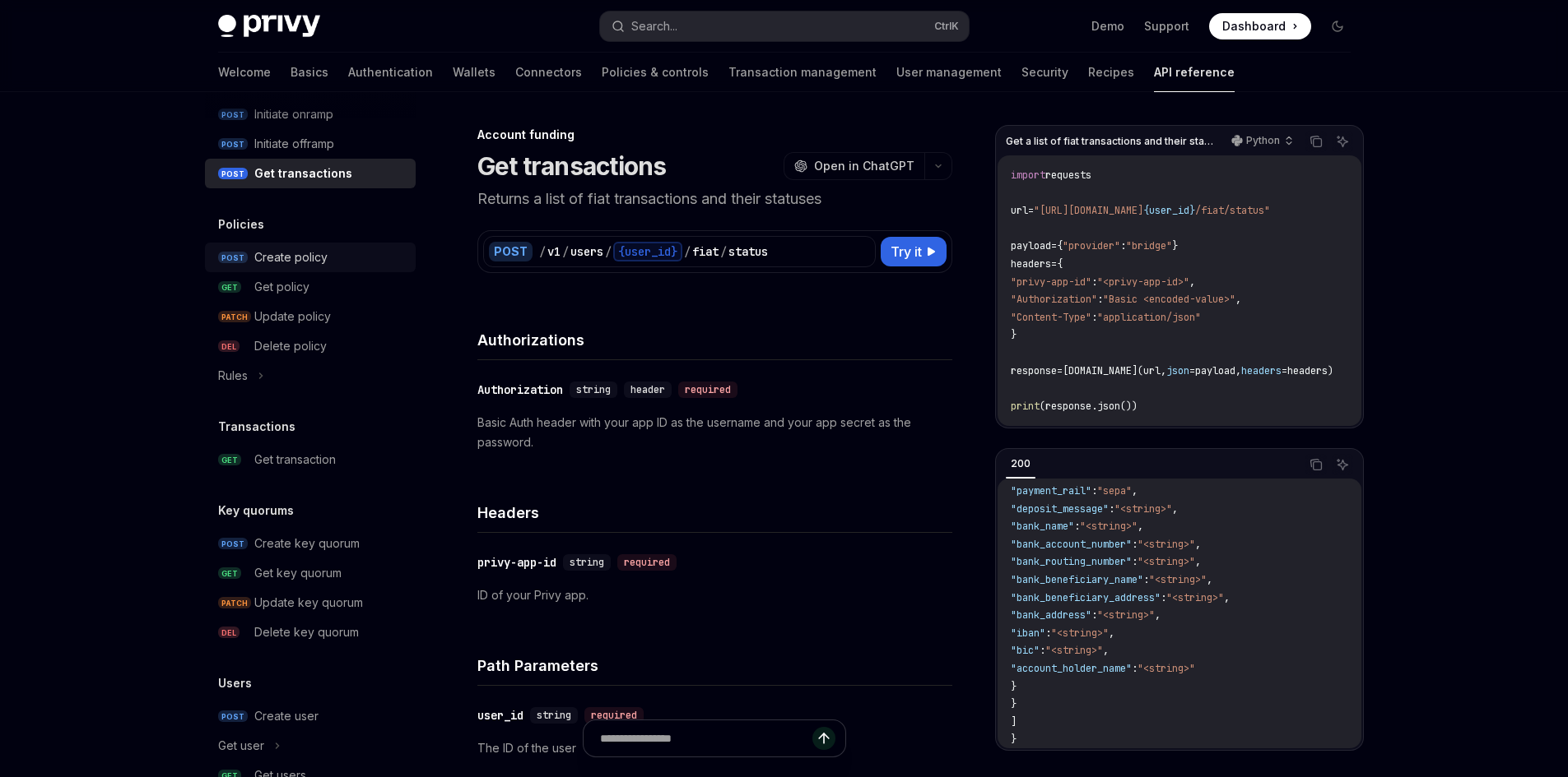
scroll to position [718, 0]
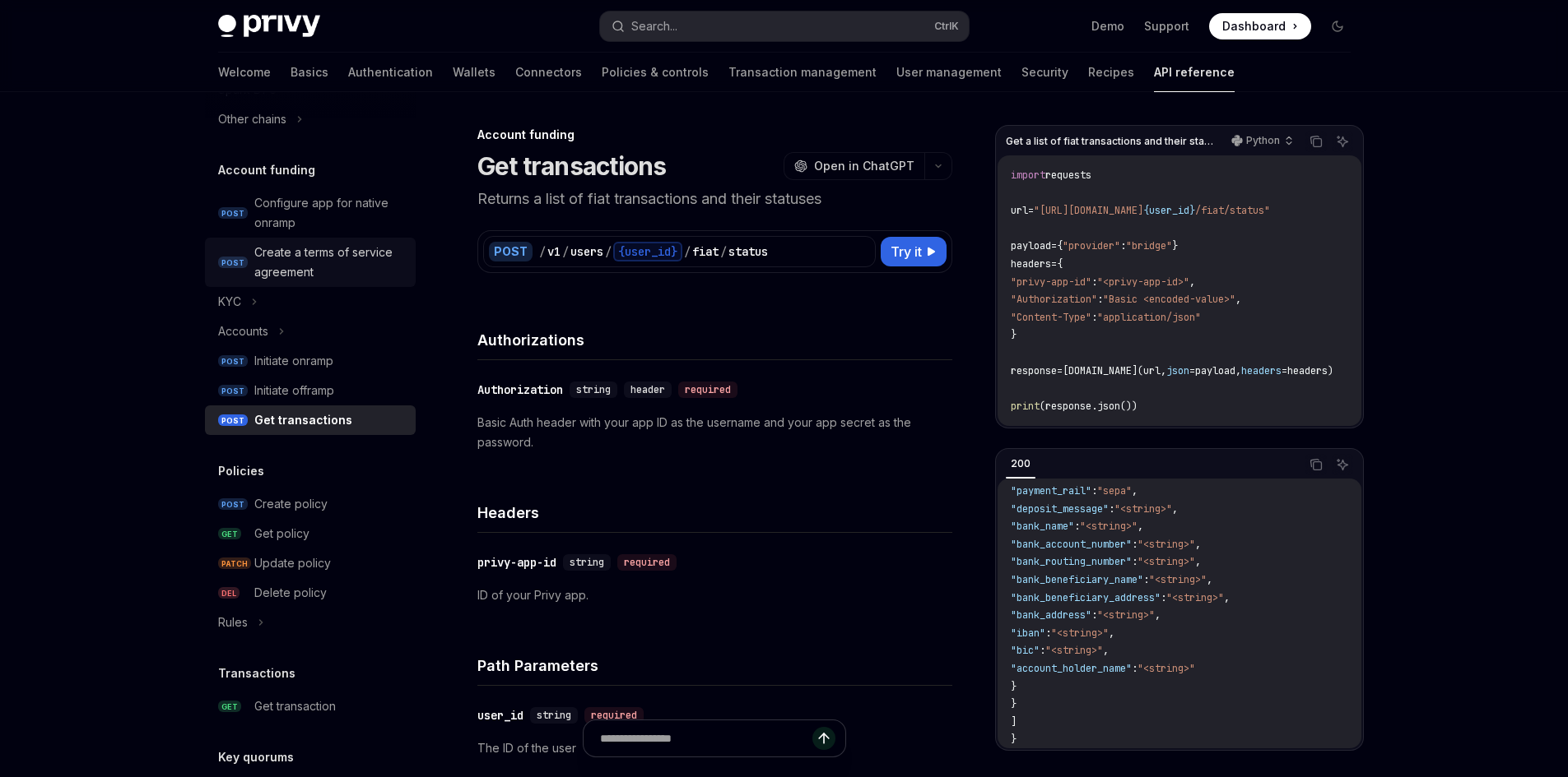
click at [323, 241] on link "POST Create a terms of service agreement" at bounding box center [310, 262] width 210 height 49
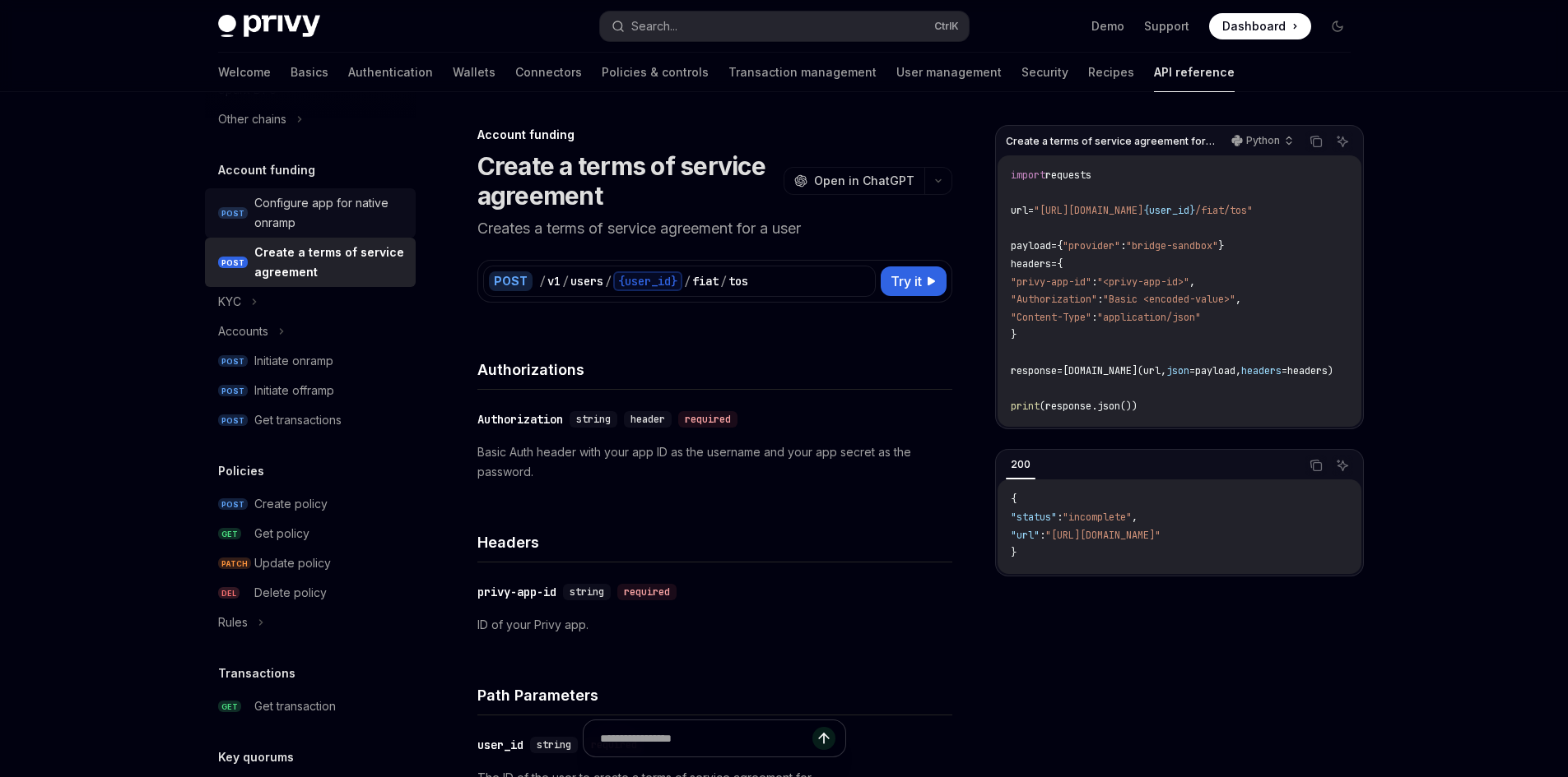
click at [324, 210] on div "Configure app for native onramp" at bounding box center [330, 213] width 151 height 40
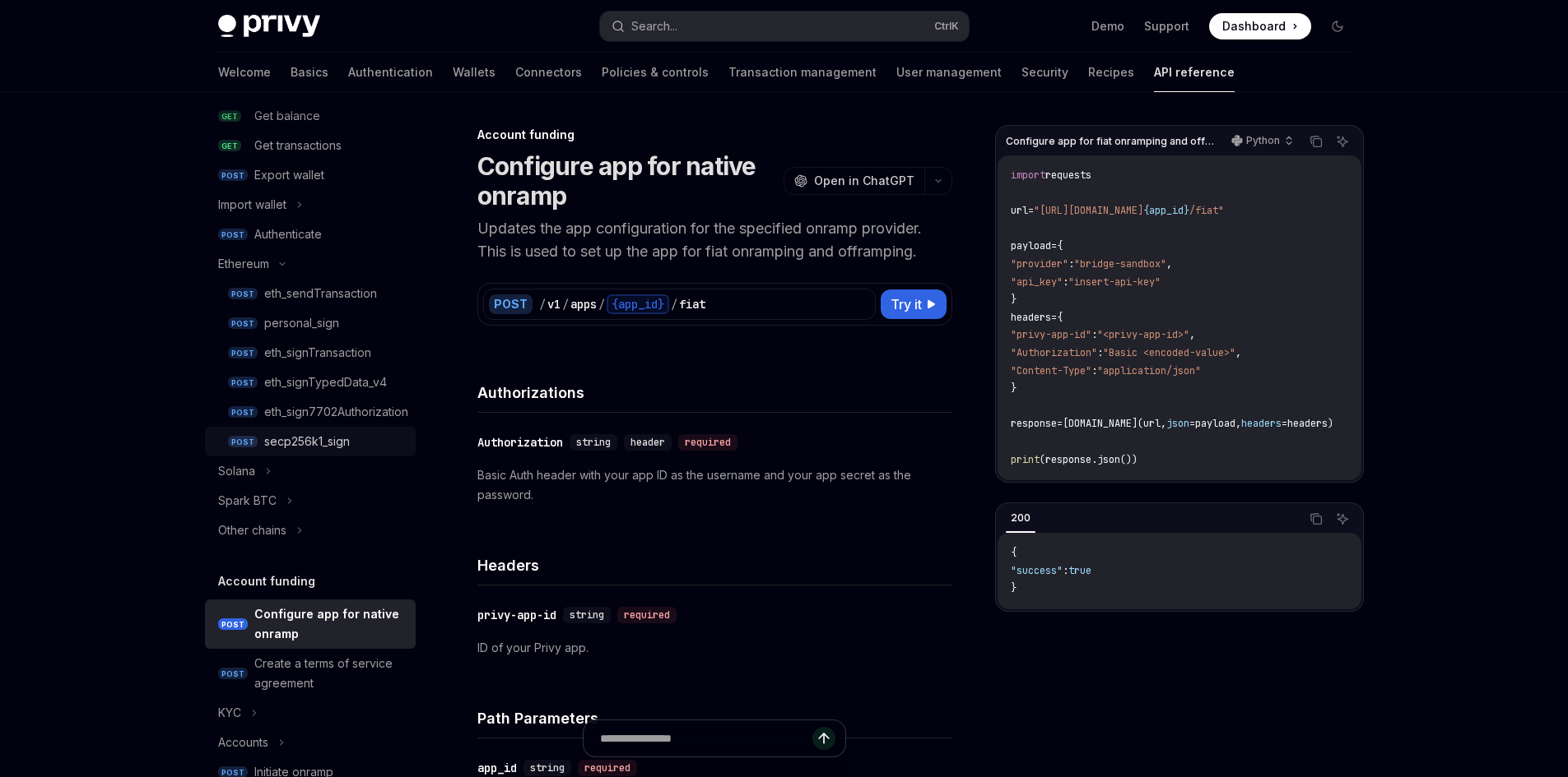
scroll to position [224, 0]
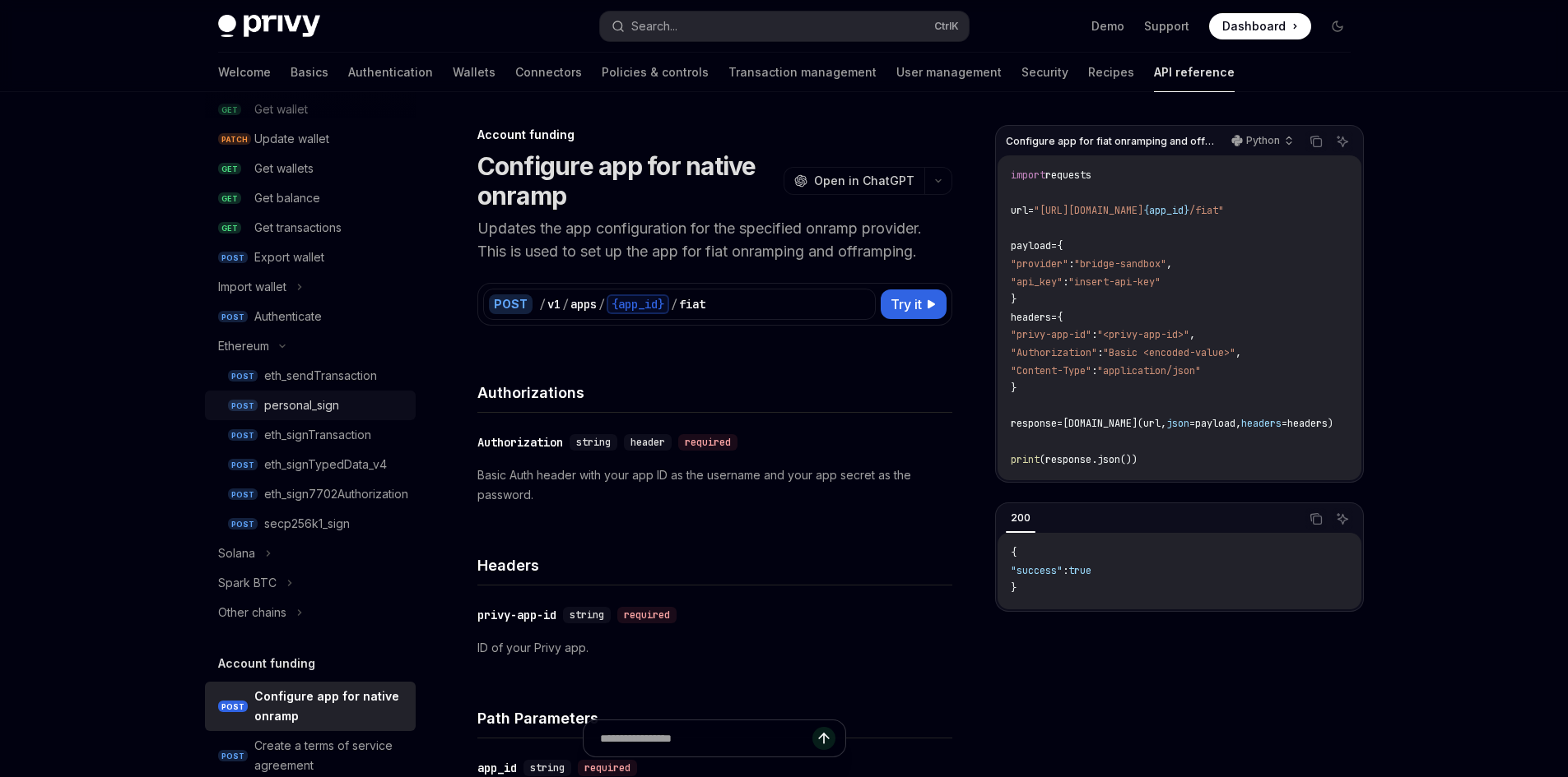
click at [336, 399] on div "personal_sign" at bounding box center [301, 405] width 75 height 20
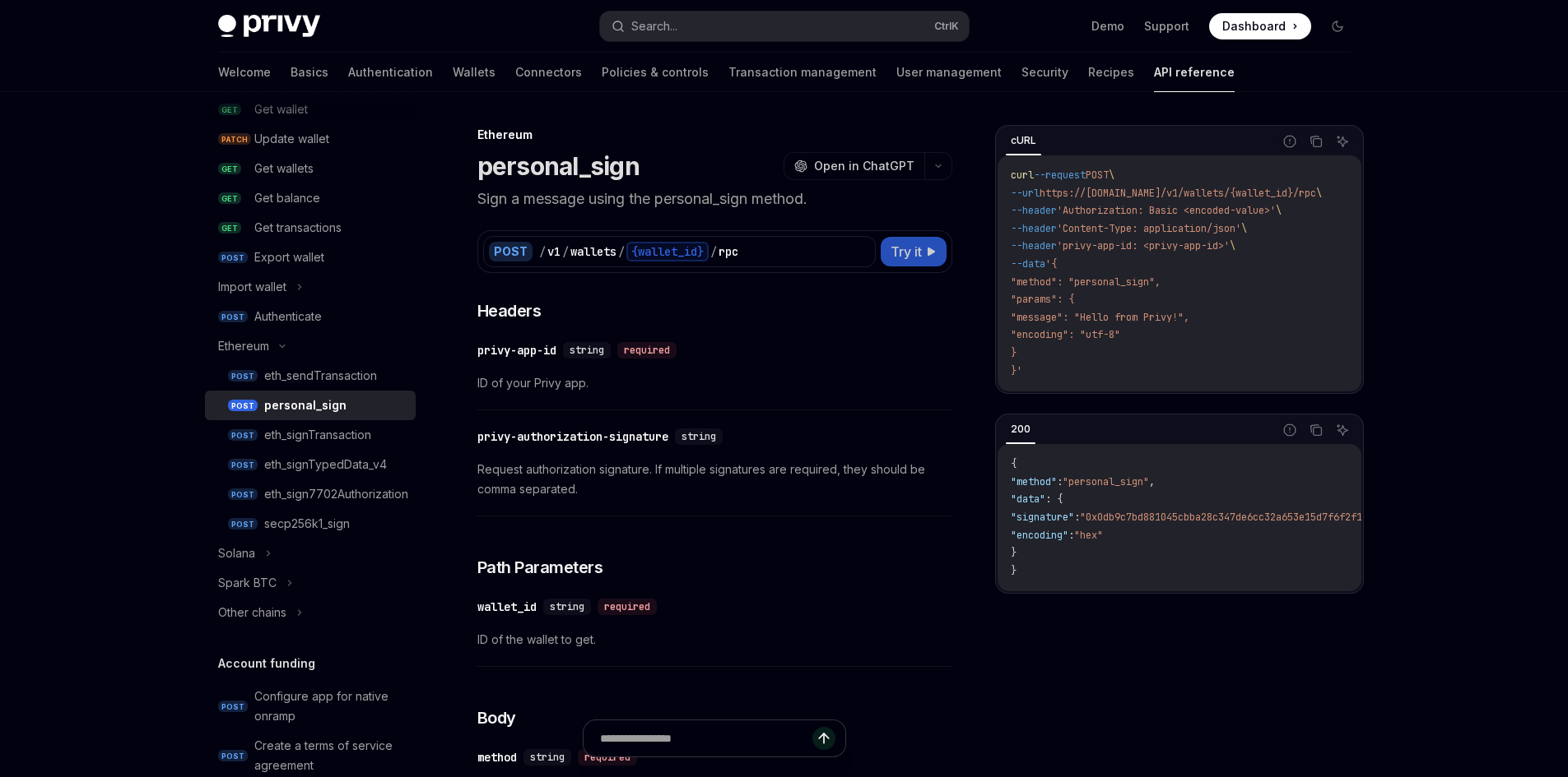
click at [904, 246] on span "Try it" at bounding box center [905, 251] width 31 height 20
type textarea "*"
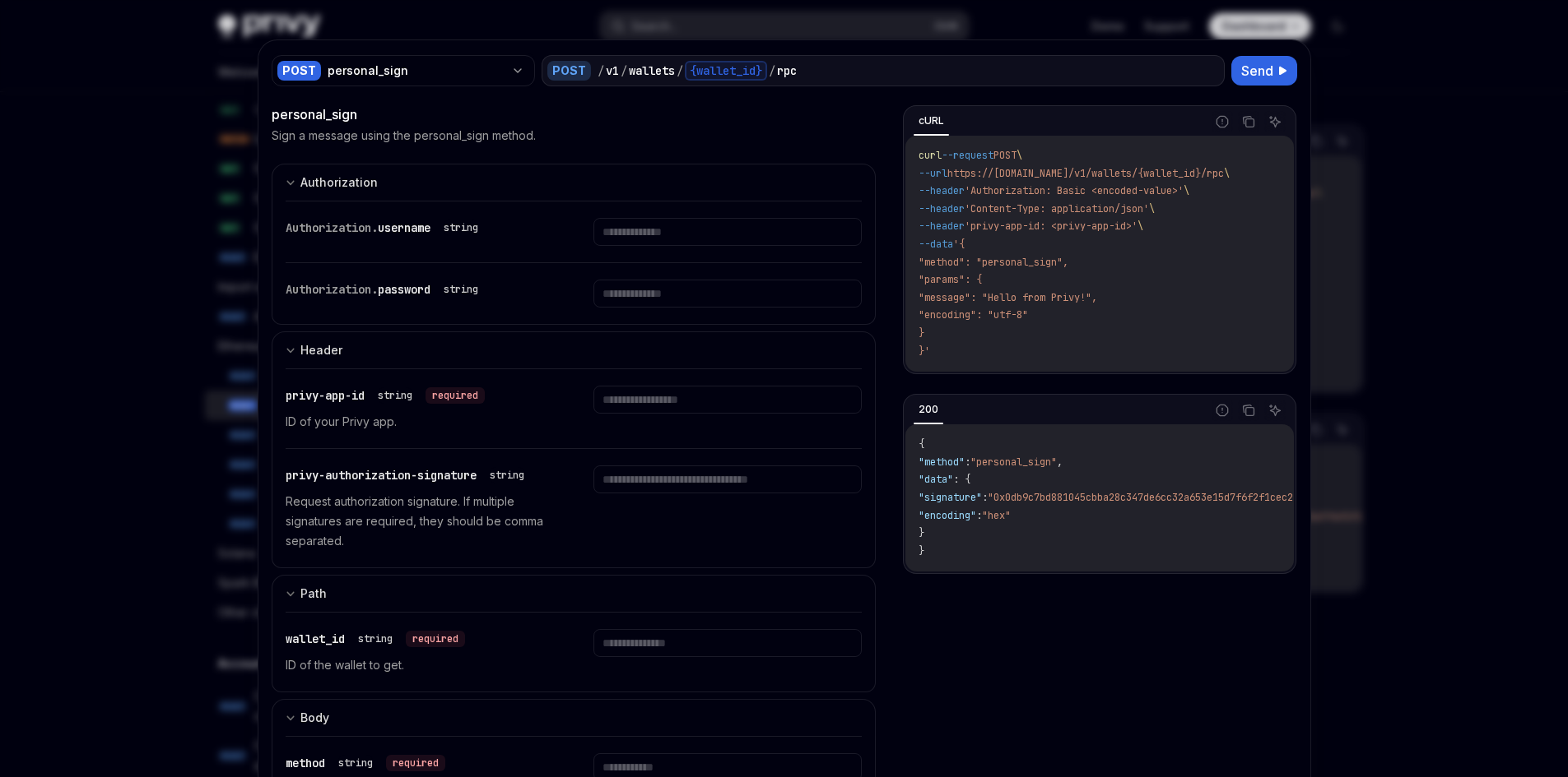
click at [469, 236] on div "string" at bounding box center [460, 227] width 47 height 20
click at [466, 291] on div "string" at bounding box center [460, 289] width 47 height 20
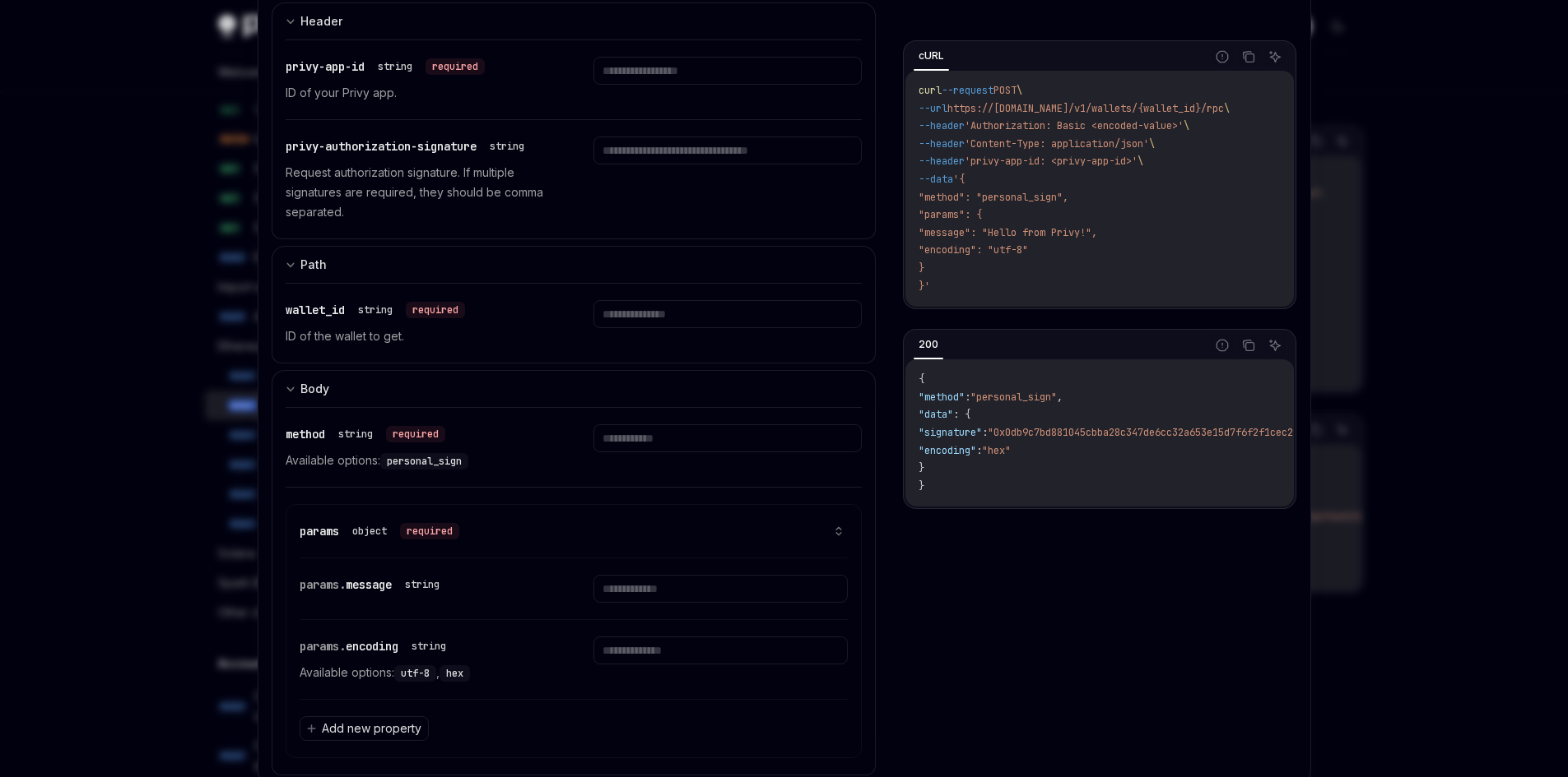
scroll to position [380, 0]
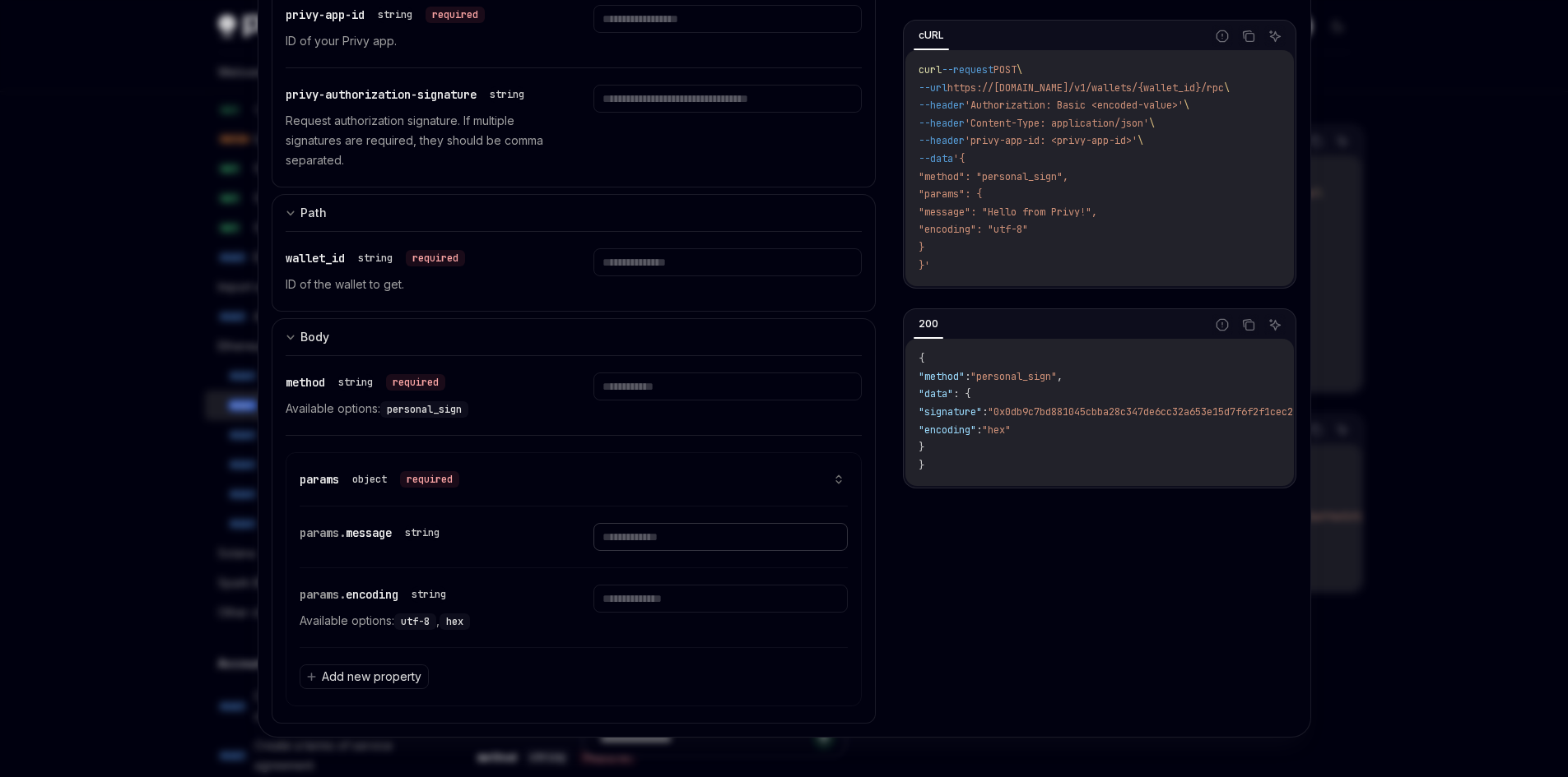
click at [694, 532] on input "text" at bounding box center [721, 538] width 255 height 28
paste input "**********"
type input "**********"
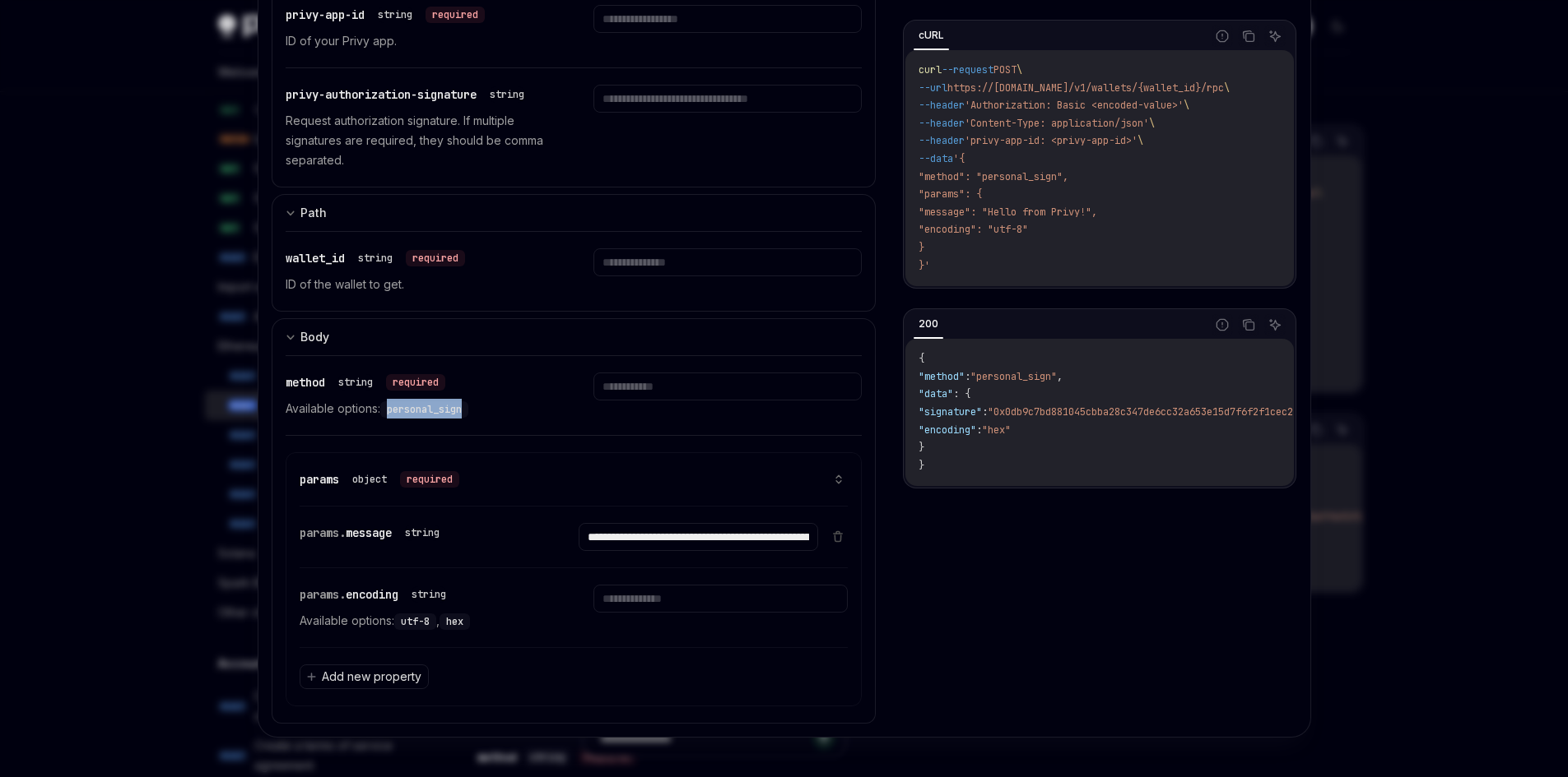
drag, startPoint x: 383, startPoint y: 413, endPoint x: 469, endPoint y: 415, distance: 86.0
click at [469, 415] on p "Available options: personal_sign" at bounding box center [419, 408] width 268 height 20
copy span "personal_sign"
click at [663, 391] on input "text" at bounding box center [727, 387] width 268 height 28
paste input "**********"
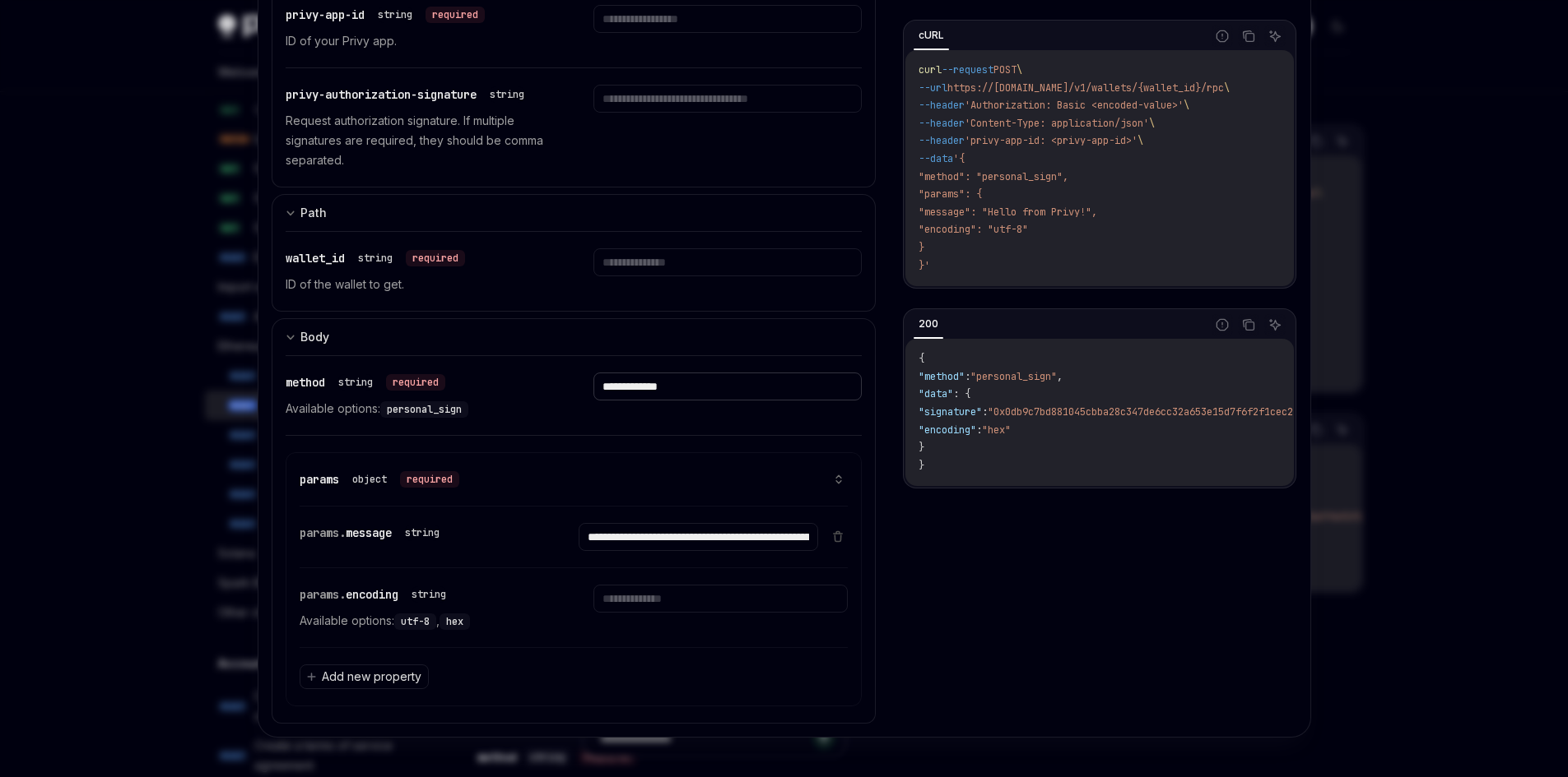
type input "**********"
